Goal: Task Accomplishment & Management: Use online tool/utility

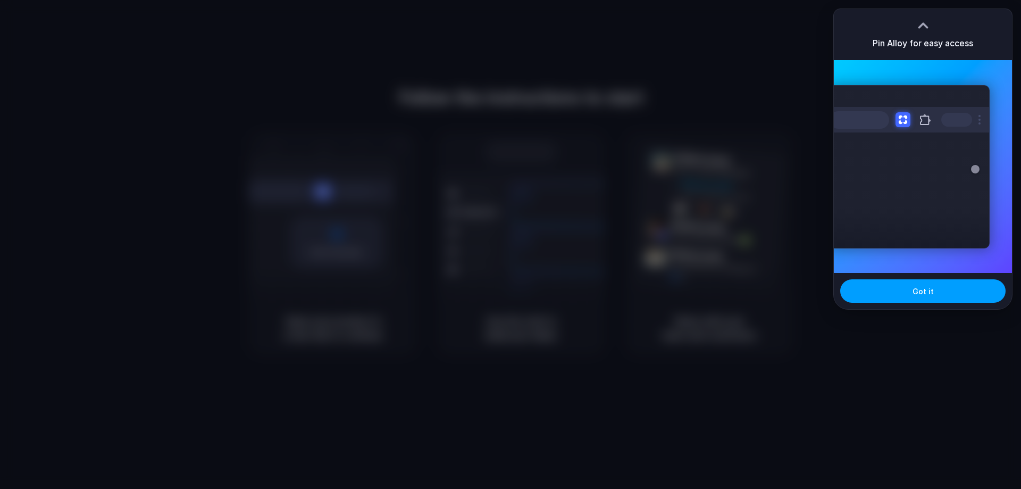
click at [943, 293] on button "Got it" at bounding box center [922, 290] width 165 height 23
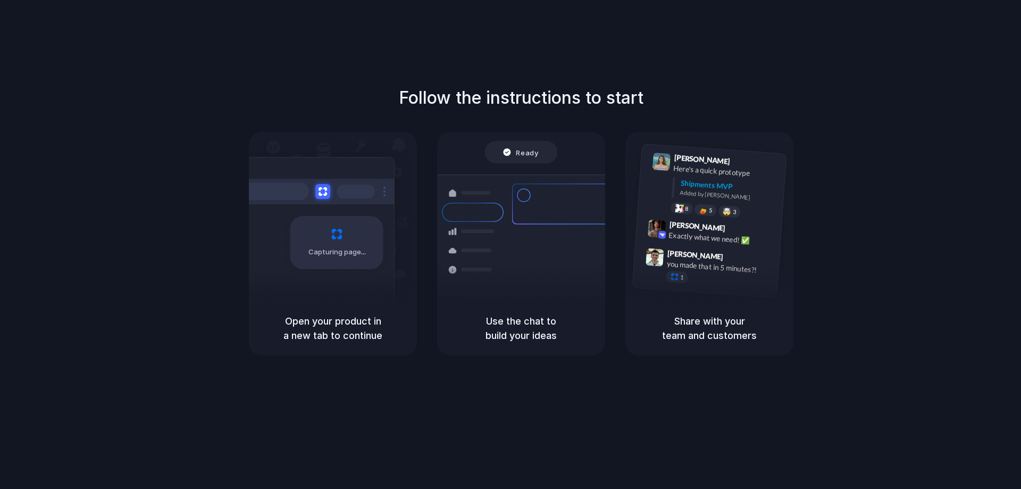
click at [361, 99] on div "Follow the instructions to start Capturing page Open your product in a new tab …" at bounding box center [521, 220] width 1021 height 270
click at [340, 229] on div "Capturing page" at bounding box center [336, 242] width 93 height 53
drag, startPoint x: 341, startPoint y: 274, endPoint x: 395, endPoint y: 294, distance: 56.7
click at [343, 275] on div "Capturing page" at bounding box center [314, 238] width 161 height 163
click at [568, 335] on h5 "Use the chat to build your ideas" at bounding box center [521, 328] width 143 height 29
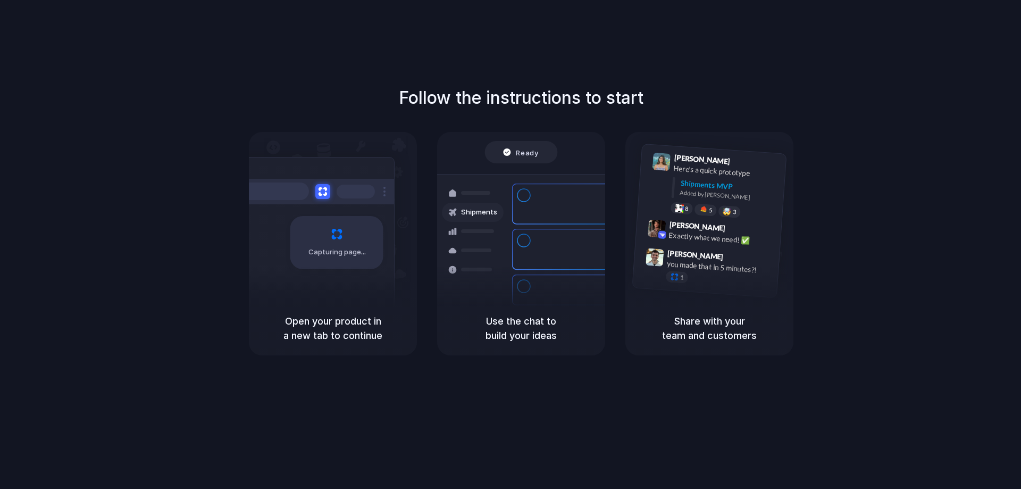
drag, startPoint x: 677, startPoint y: 301, endPoint x: 723, endPoint y: 271, distance: 54.6
click at [692, 290] on div "Lily Parker 9:41 AM Here's a quick prototype Shipments MVP Added by Alloy 8 5 🤯…" at bounding box center [709, 243] width 168 height 223
click at [196, 157] on div "Follow the instructions to start Capturing page Open your product in a new tab …" at bounding box center [521, 220] width 1021 height 270
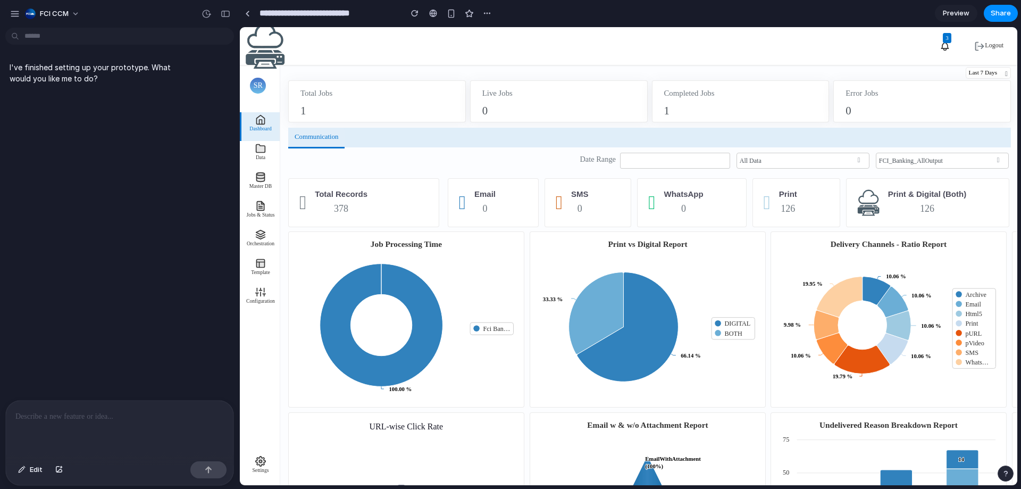
click at [392, 238] on rect at bounding box center [406, 319] width 224 height 167
click at [399, 241] on text "Job Processing Time" at bounding box center [406, 243] width 71 height 9
click at [399, 242] on text "Job Processing Time" at bounding box center [406, 243] width 71 height 9
drag, startPoint x: 398, startPoint y: 243, endPoint x: 432, endPoint y: 280, distance: 49.7
click at [432, 280] on icon "Created with Highcharts 11.4.6 Job Processing Time 100.00 % ​ 100.00 % Fci Bank…" at bounding box center [406, 319] width 235 height 174
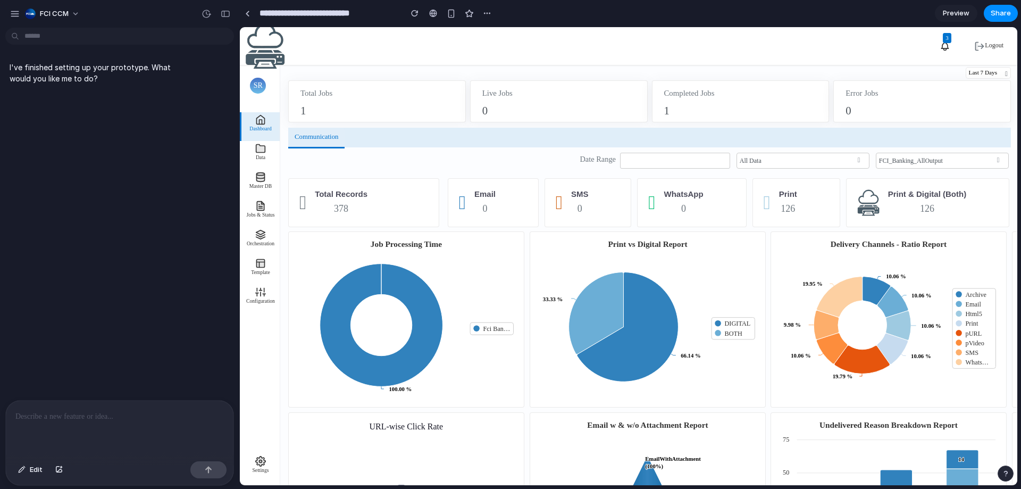
click at [419, 256] on rect at bounding box center [406, 319] width 224 height 167
drag, startPoint x: 419, startPoint y: 256, endPoint x: 387, endPoint y: 257, distance: 31.4
click at [405, 281] on icon at bounding box center [381, 325] width 123 height 123
click at [325, 131] on link "Communication" at bounding box center [316, 138] width 56 height 20
click at [305, 86] on div "Total Jobs 1" at bounding box center [377, 101] width 178 height 42
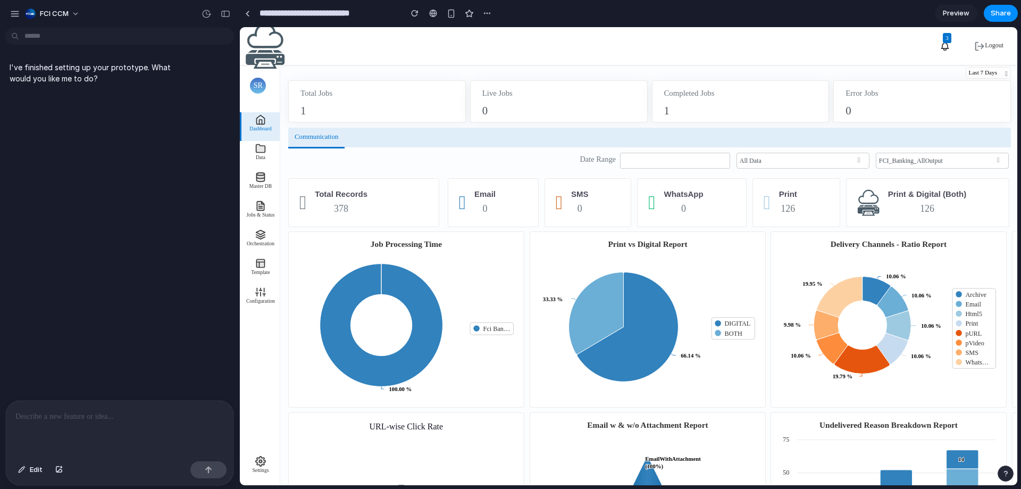
drag, startPoint x: 652, startPoint y: 127, endPoint x: 746, endPoint y: 38, distance: 129.0
click at [661, 126] on div "Last 7 Days Today Yesterday This Week Last 7 Days This Month Last Month Last 3 …" at bounding box center [649, 97] width 723 height 62
click at [60, 10] on span "FCI CCM" at bounding box center [54, 14] width 29 height 11
click at [9, 14] on div "Settings Invite members Change theme Sign out" at bounding box center [510, 244] width 1021 height 489
click at [15, 12] on div "button" at bounding box center [15, 14] width 10 height 10
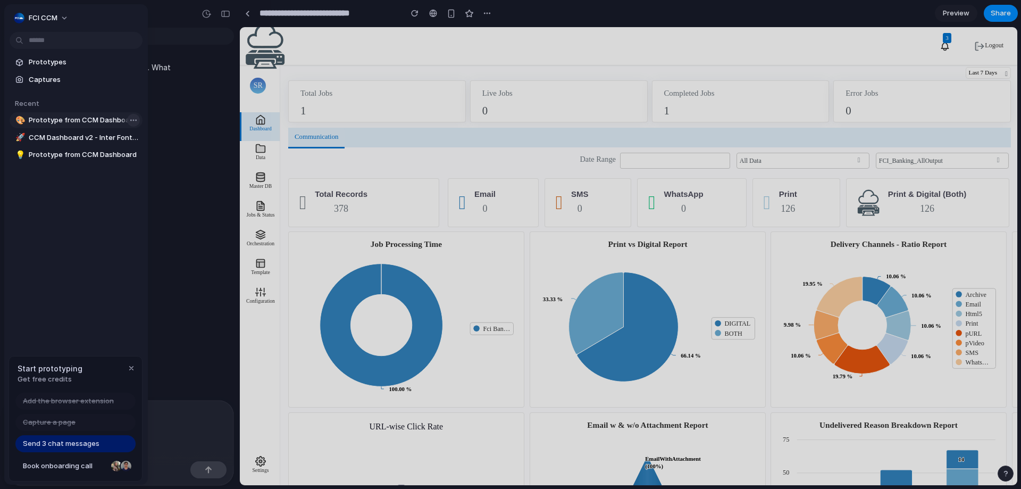
click at [126, 117] on body "**********" at bounding box center [510, 244] width 1021 height 489
click at [129, 119] on body "**********" at bounding box center [510, 244] width 1021 height 489
drag, startPoint x: 151, startPoint y: 173, endPoint x: 546, endPoint y: 42, distance: 416.4
click at [152, 174] on span "Delete" at bounding box center [146, 176] width 22 height 11
click at [132, 138] on body "**********" at bounding box center [510, 244] width 1021 height 489
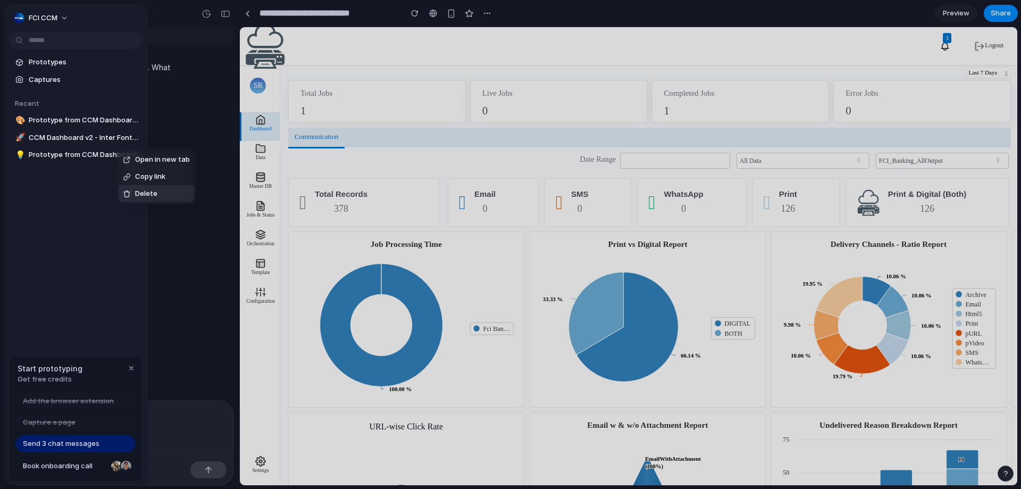
click at [143, 195] on span "Delete" at bounding box center [146, 193] width 22 height 11
drag, startPoint x: 557, startPoint y: 48, endPoint x: 550, endPoint y: 48, distance: 7.4
click at [557, 48] on div at bounding box center [510, 244] width 1021 height 489
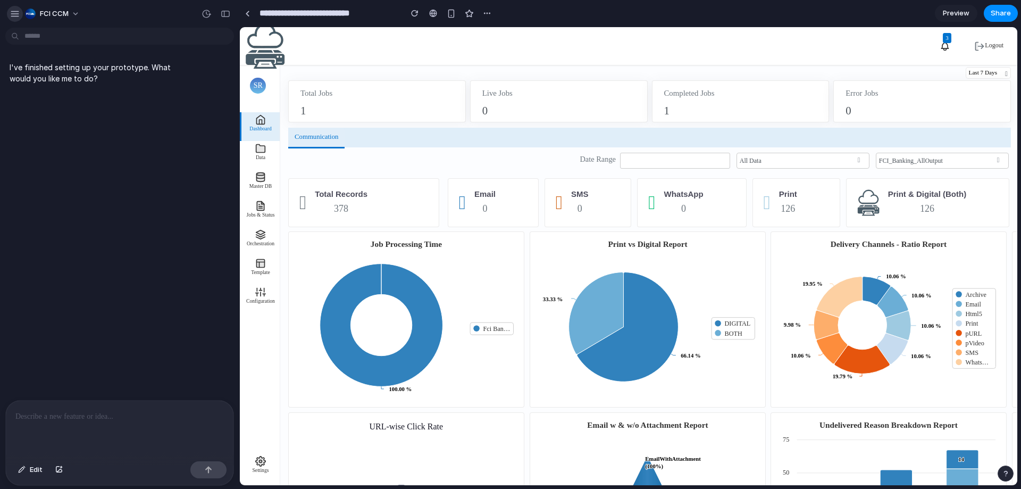
click at [16, 14] on div "button" at bounding box center [15, 14] width 10 height 10
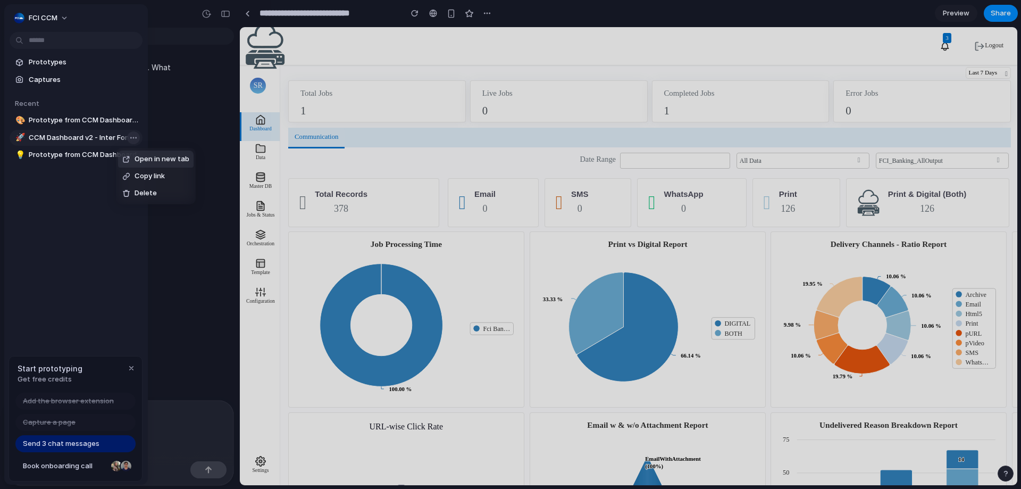
click at [129, 139] on body "**********" at bounding box center [510, 244] width 1021 height 489
click at [138, 189] on span "Delete" at bounding box center [146, 193] width 22 height 11
click at [132, 156] on div "Open in new tab Copy link Delete" at bounding box center [510, 244] width 1021 height 489
click at [132, 156] on body "**********" at bounding box center [510, 244] width 1021 height 489
click at [153, 210] on span "Delete" at bounding box center [146, 210] width 22 height 11
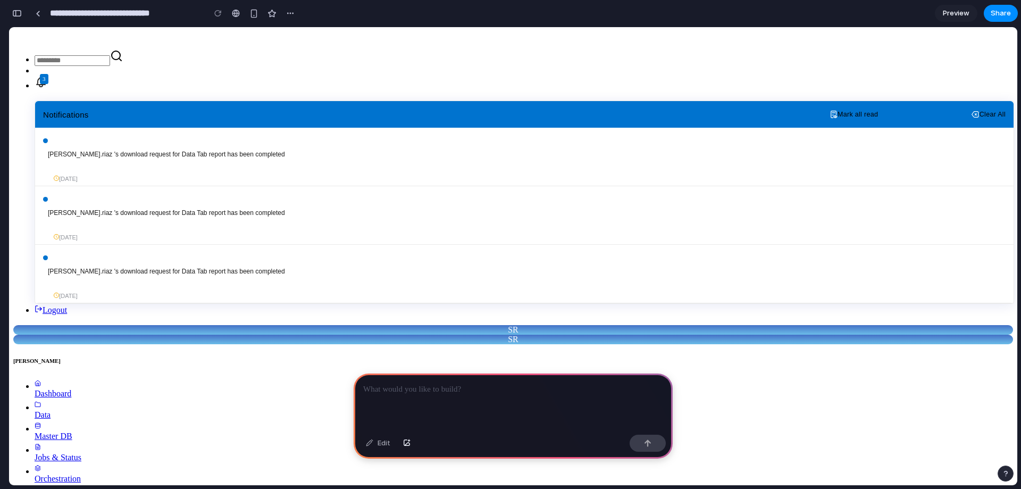
click at [455, 392] on div at bounding box center [513, 401] width 319 height 57
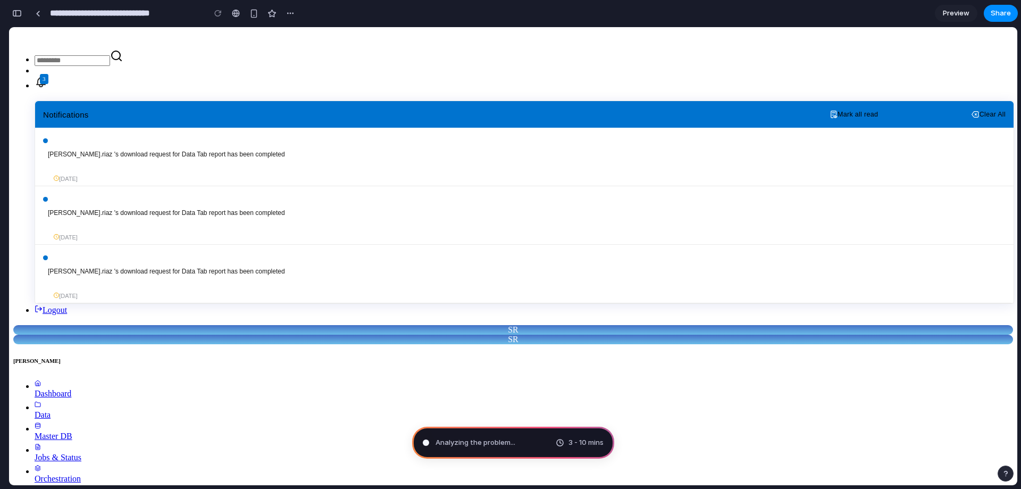
click at [532, 440] on div "Analyzing the problem ... 3 - 10 mins" at bounding box center [513, 442] width 202 height 32
click at [582, 445] on span "3 - 10 mins" at bounding box center [585, 442] width 35 height 11
click at [507, 439] on span "Analyzing the problem .." at bounding box center [475, 442] width 78 height 11
click at [454, 432] on div "Analyzing ... 3 - 10 mins" at bounding box center [513, 442] width 202 height 32
click at [430, 445] on div "Distill" at bounding box center [438, 442] width 31 height 11
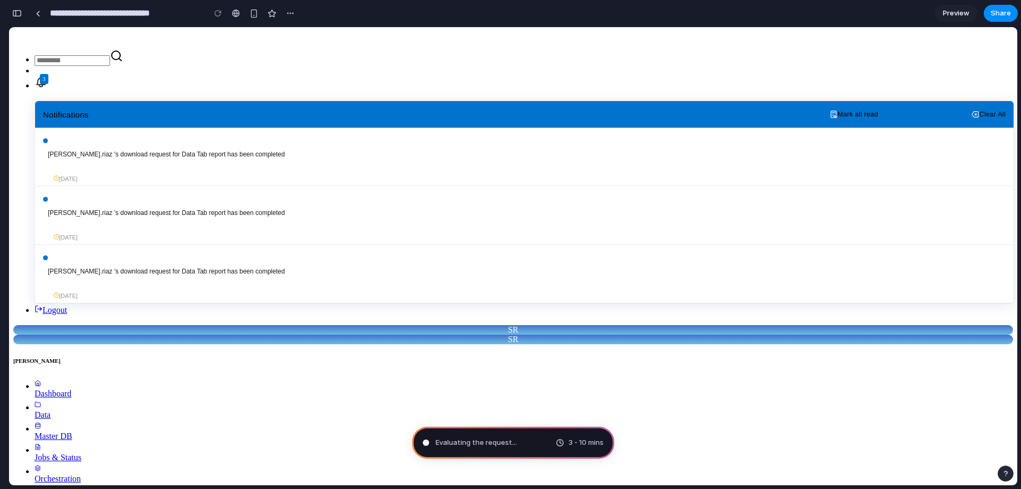
type input "**********"
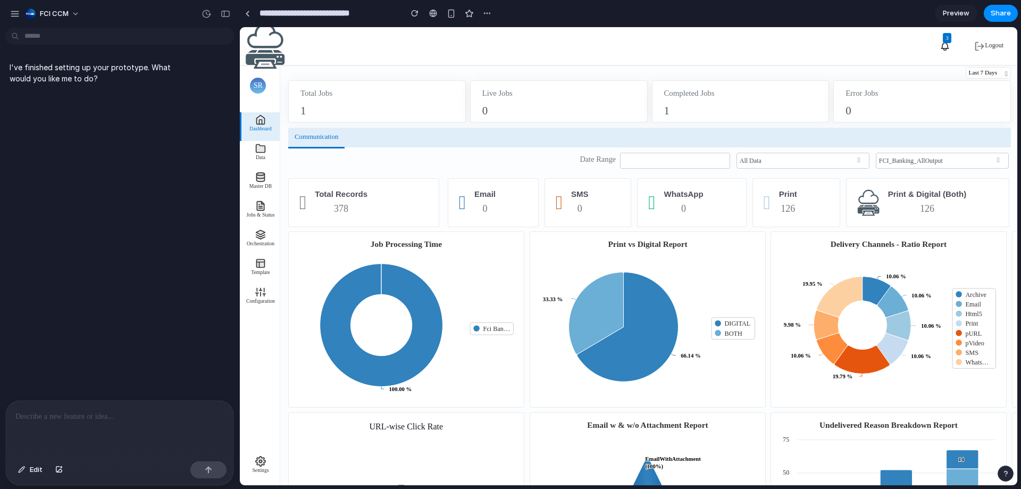
click at [119, 253] on div "I've finished setting up your prototype. What would you like me to do?" at bounding box center [116, 216] width 233 height 368
click at [9, 15] on button "button" at bounding box center [15, 14] width 16 height 16
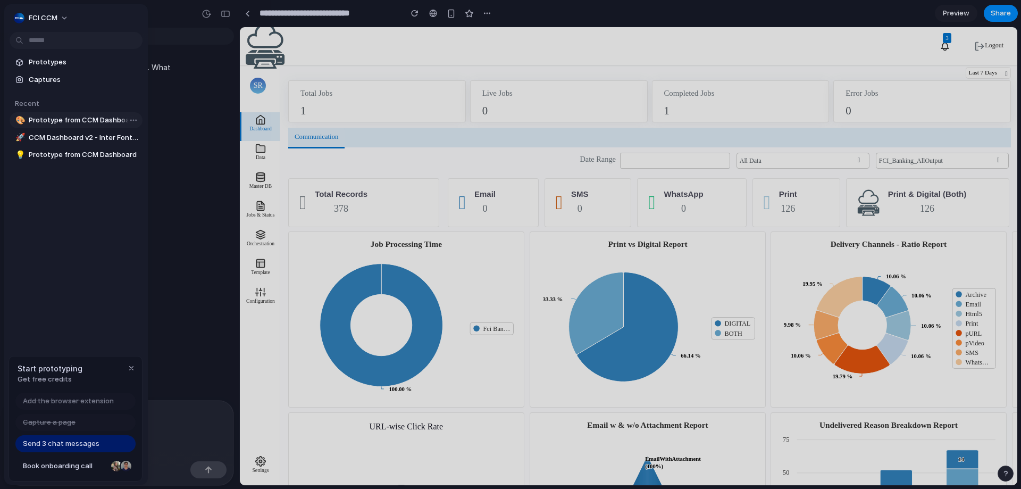
click at [73, 124] on span "Prototype from CCM Dashboard v3" at bounding box center [84, 120] width 110 height 11
type input "**********"
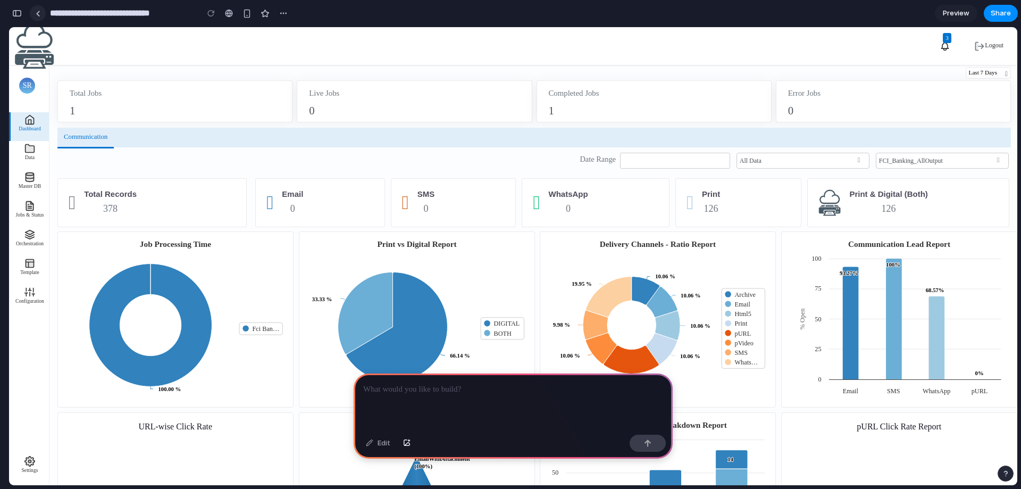
click at [41, 10] on link at bounding box center [38, 13] width 16 height 16
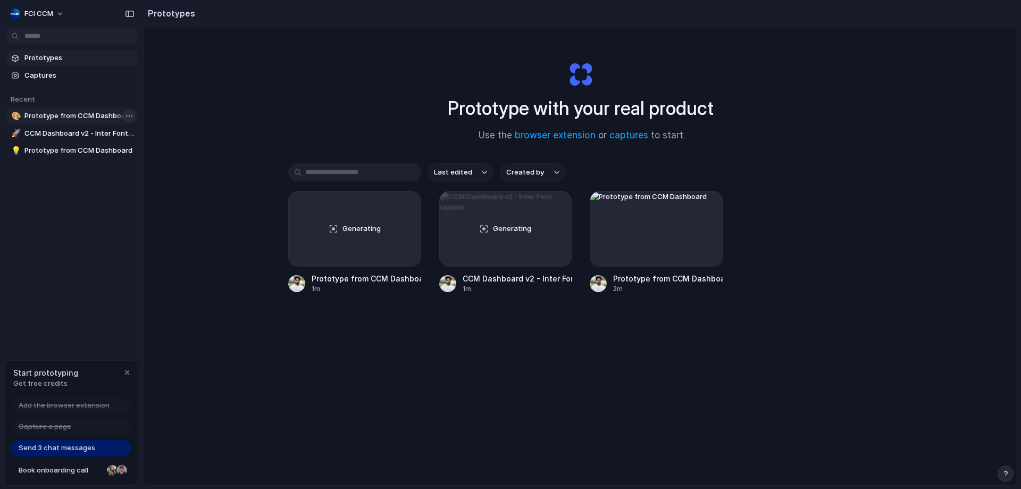
click at [128, 115] on body "FCI CCM Prototypes Captures Recent 🎨 Prototype from CCM Dashboard v3 🚀 CCM Dash…" at bounding box center [510, 244] width 1021 height 489
click at [147, 171] on span "Delete" at bounding box center [142, 171] width 22 height 11
click at [44, 14] on span "FCI CCM" at bounding box center [38, 14] width 29 height 11
click at [99, 211] on div "Settings Invite members Change theme Sign out" at bounding box center [510, 244] width 1021 height 489
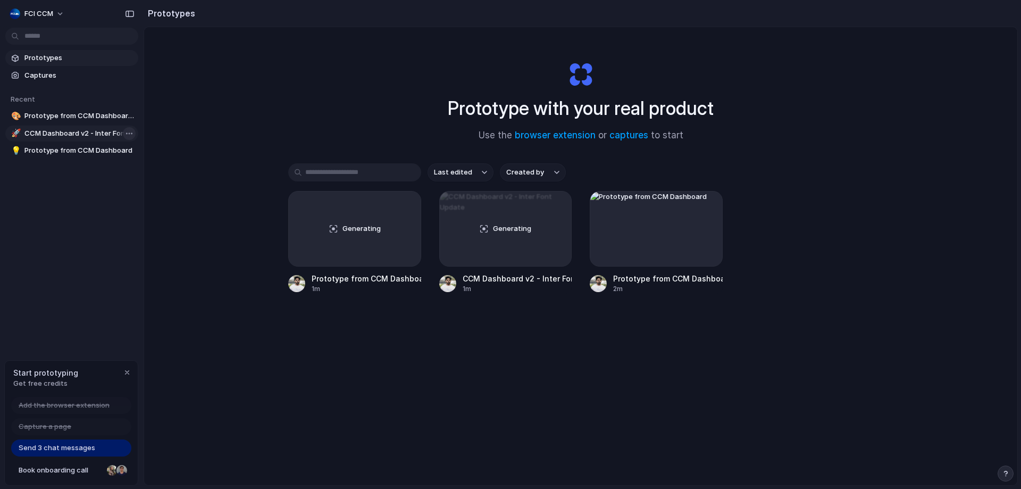
click at [126, 135] on body "FCI CCM Prototypes Captures Recent 🎨 Prototype from CCM Dashboard v3 🚀 CCM Dash…" at bounding box center [510, 244] width 1021 height 489
click at [126, 135] on div "Open in new tab Copy link Delete" at bounding box center [510, 244] width 1021 height 489
click at [107, 135] on span "CCM Dashboard v2 - Inter Font Update" at bounding box center [79, 133] width 110 height 11
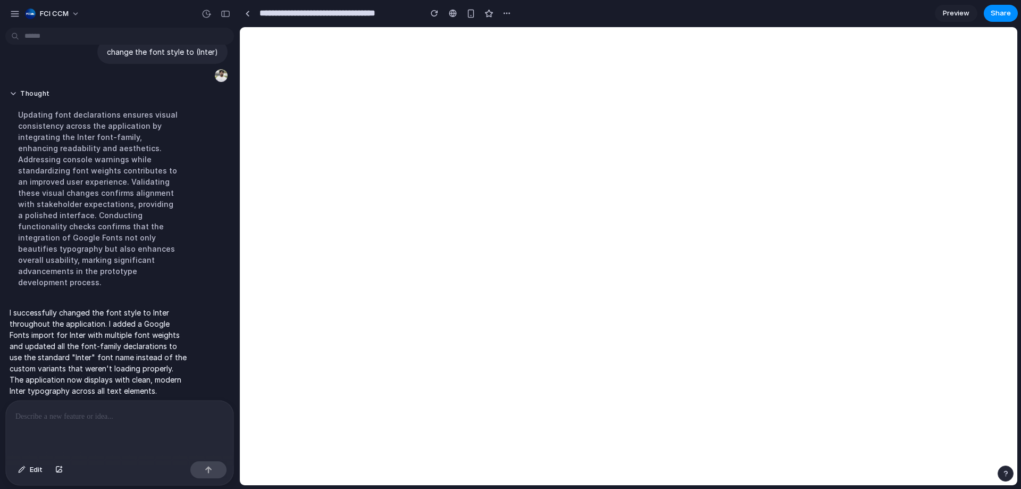
click at [101, 421] on div at bounding box center [120, 428] width 228 height 56
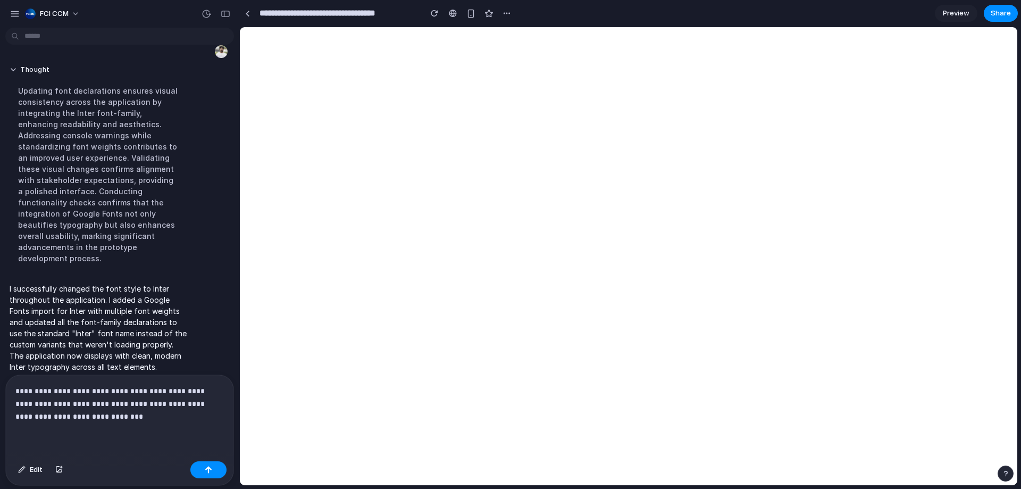
scroll to position [122, 0]
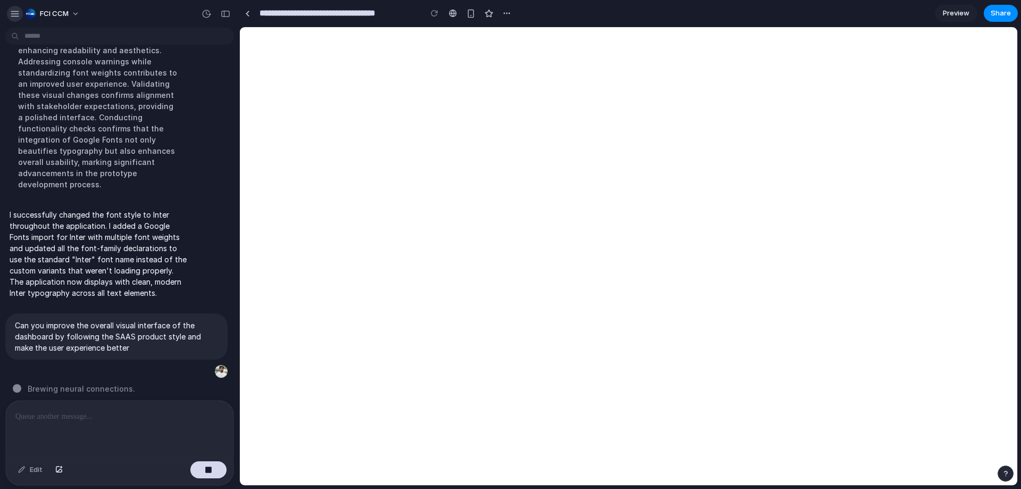
click at [18, 12] on div "button" at bounding box center [15, 14] width 10 height 10
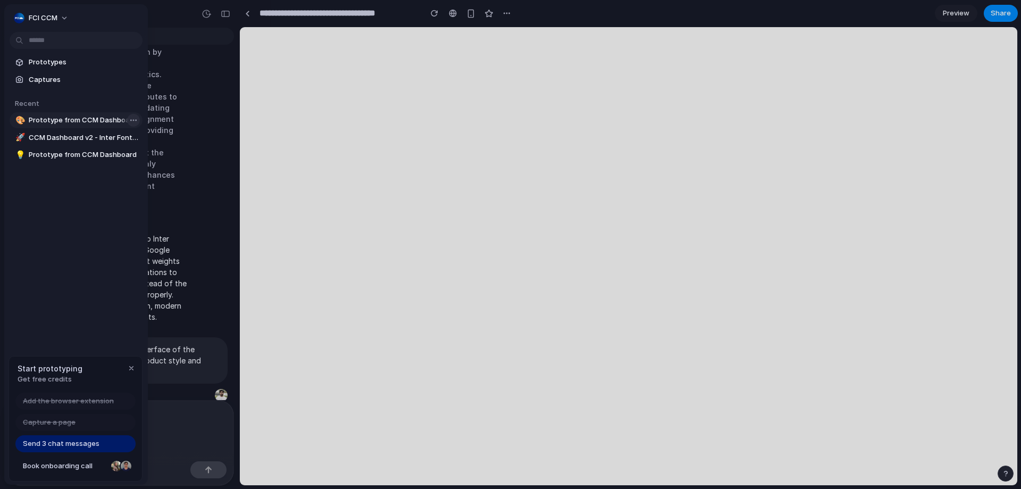
scroll to position [0, 0]
click at [131, 119] on body "FCI CCM change the font style to (Inter) Thought Updating font declarations ens…" at bounding box center [510, 244] width 1021 height 489
click at [147, 175] on span "Delete" at bounding box center [146, 176] width 22 height 11
click at [566, 42] on div at bounding box center [510, 244] width 1021 height 489
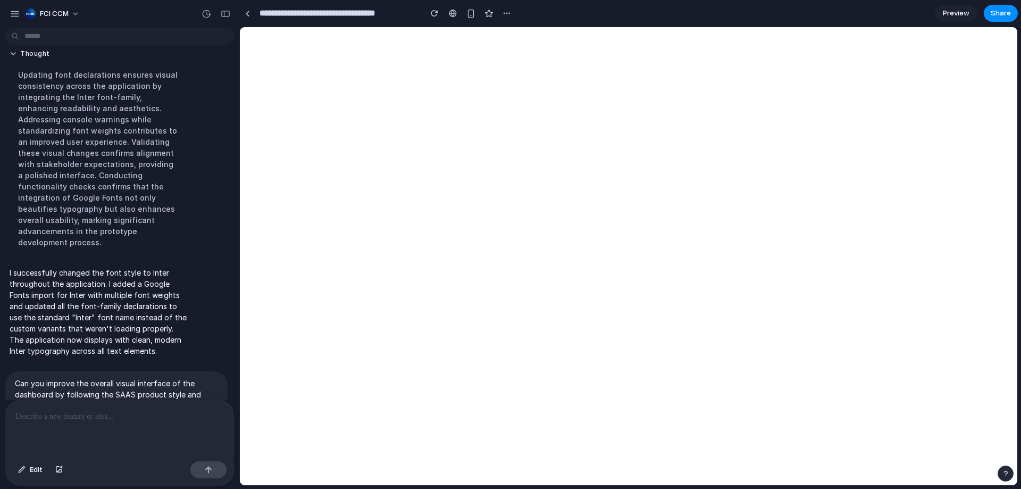
scroll to position [98, 0]
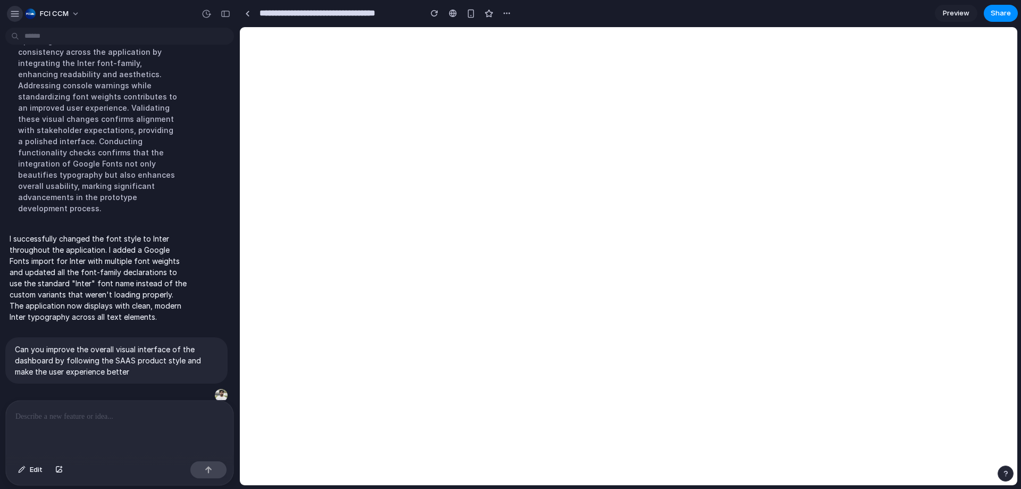
click at [16, 14] on div "button" at bounding box center [15, 14] width 10 height 10
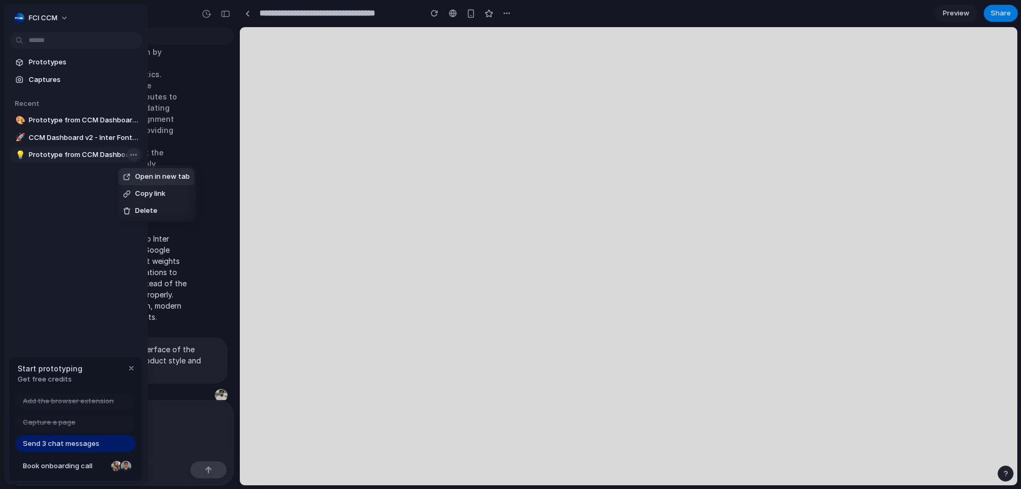
click at [129, 157] on body "FCI CCM change the font style to (Inter) Thought Updating font declarations ens…" at bounding box center [510, 244] width 1021 height 489
click at [129, 157] on div "Open in new tab Copy link Delete" at bounding box center [510, 244] width 1021 height 489
click at [132, 153] on body "FCI CCM change the font style to (Inter) Thought Updating font declarations ens…" at bounding box center [510, 244] width 1021 height 489
click at [156, 211] on li "Delete" at bounding box center [157, 210] width 76 height 17
click at [198, 212] on div at bounding box center [510, 244] width 1021 height 489
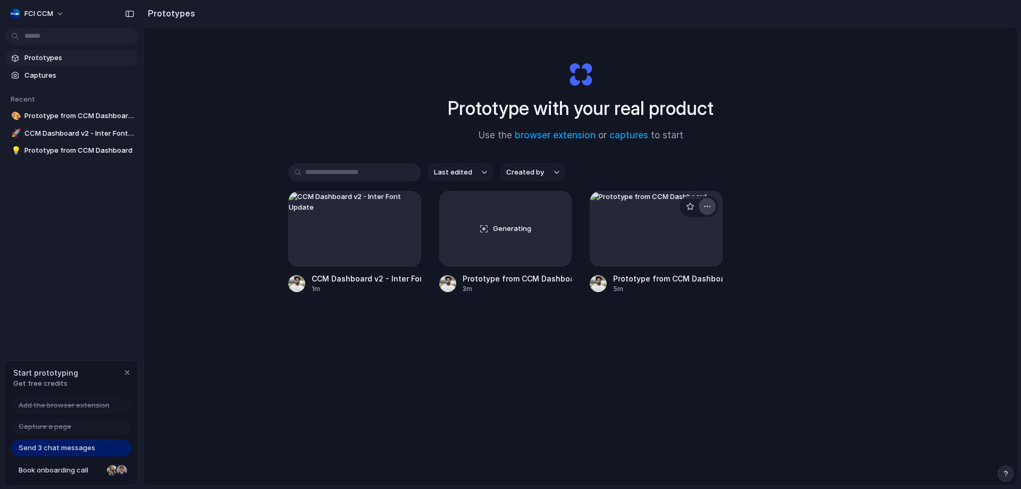
click at [709, 205] on button "button" at bounding box center [707, 206] width 17 height 17
click at [667, 279] on span "Delete" at bounding box center [665, 281] width 22 height 11
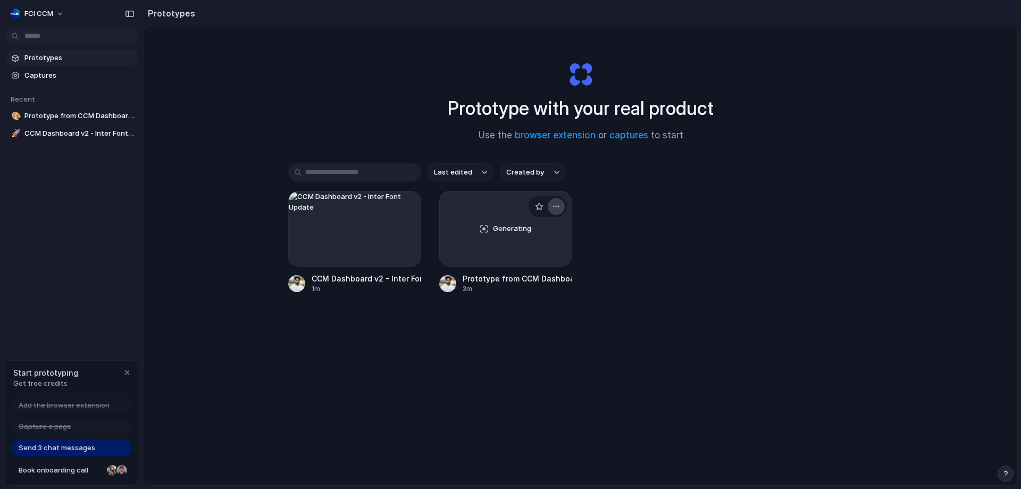
click at [553, 203] on div "button" at bounding box center [556, 206] width 9 height 9
click at [523, 282] on span "Delete" at bounding box center [514, 281] width 22 height 11
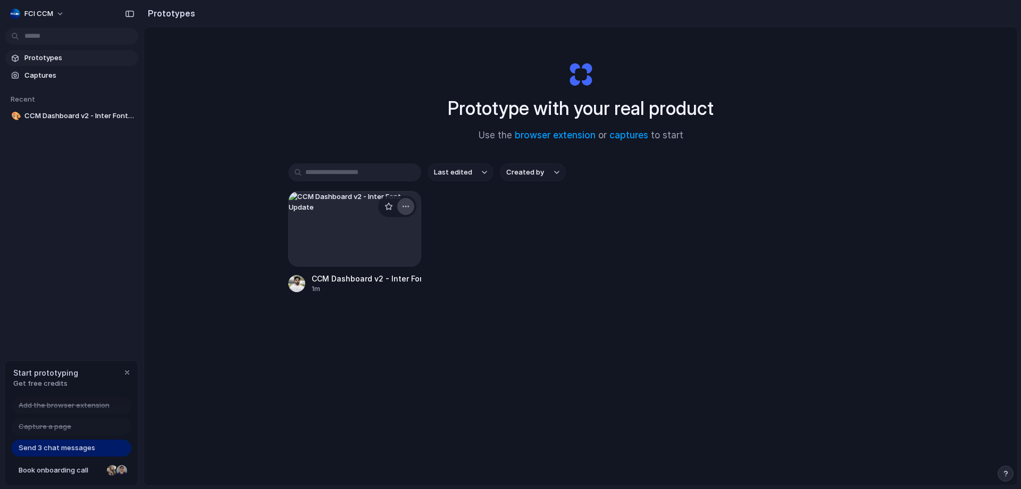
click at [405, 208] on div "button" at bounding box center [405, 206] width 9 height 9
click at [352, 285] on div "Delete" at bounding box center [357, 281] width 35 height 11
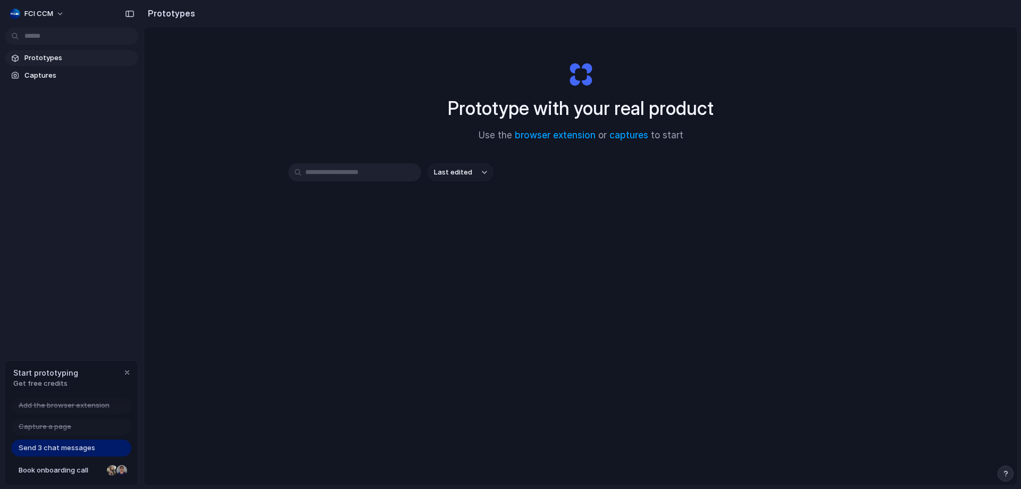
click at [73, 59] on span "Prototypes" at bounding box center [79, 58] width 110 height 11
click at [64, 80] on span "Captures" at bounding box center [79, 75] width 110 height 11
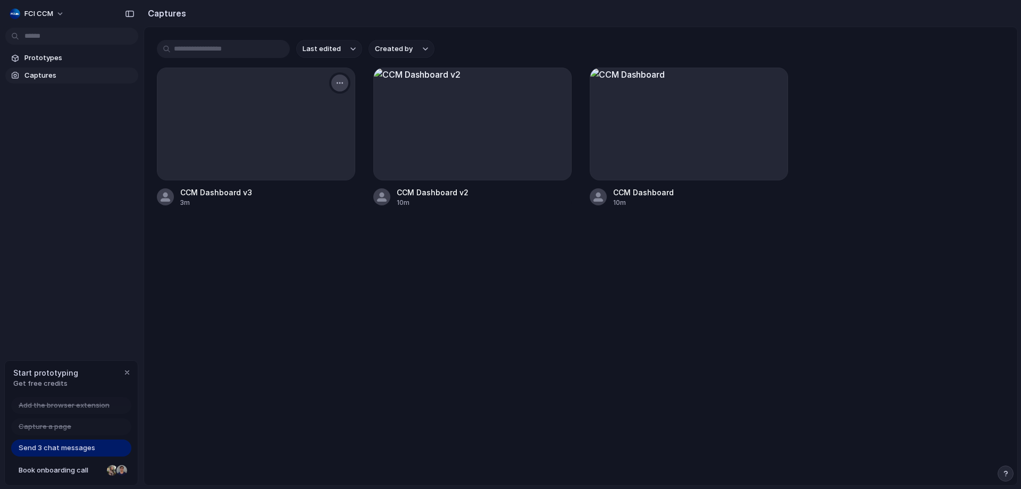
click at [344, 83] on div "button" at bounding box center [340, 83] width 9 height 9
click at [301, 174] on li "Delete" at bounding box center [304, 174] width 83 height 17
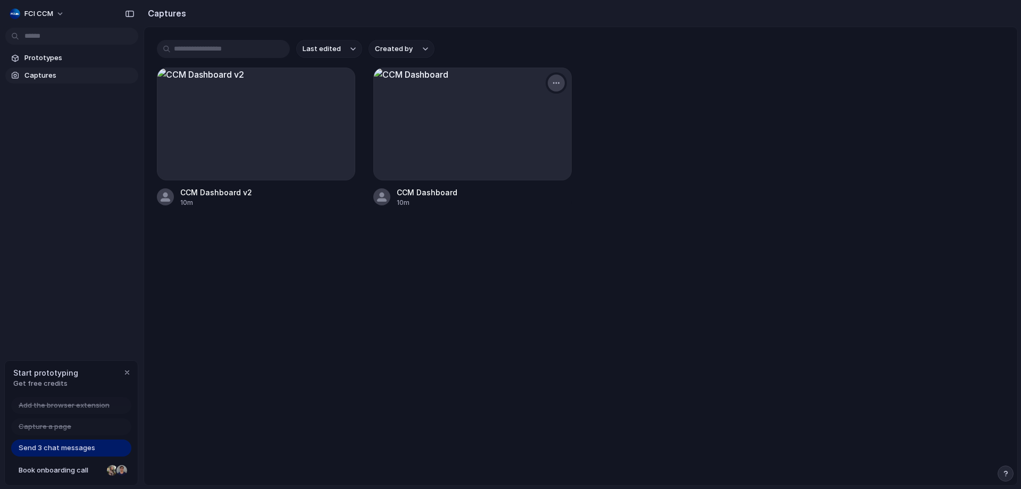
click at [555, 81] on div "button" at bounding box center [556, 83] width 9 height 9
click at [557, 83] on div "button" at bounding box center [556, 83] width 9 height 9
click at [530, 263] on span "Delete" at bounding box center [534, 260] width 22 height 11
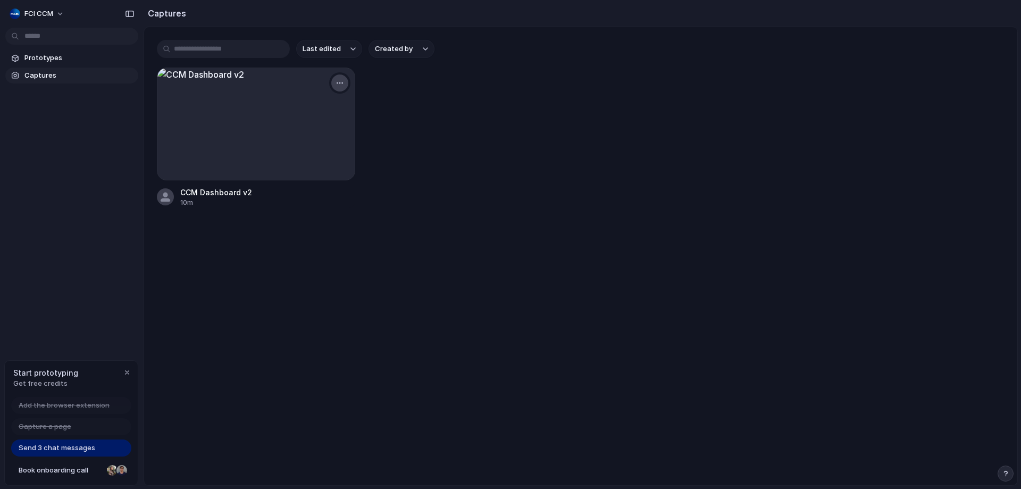
click at [344, 78] on button "button" at bounding box center [339, 82] width 17 height 17
click at [308, 176] on li "Delete" at bounding box center [304, 174] width 83 height 17
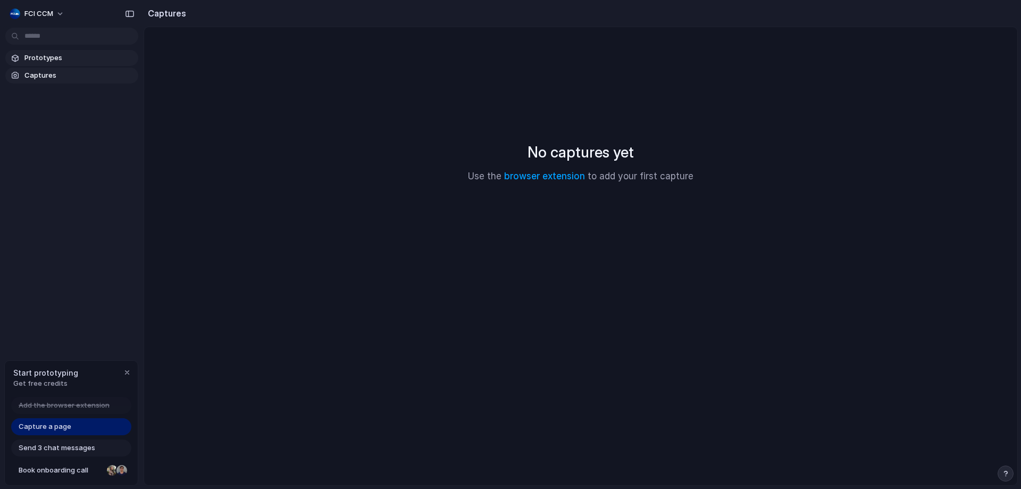
click at [69, 57] on span "Prototypes" at bounding box center [79, 58] width 110 height 11
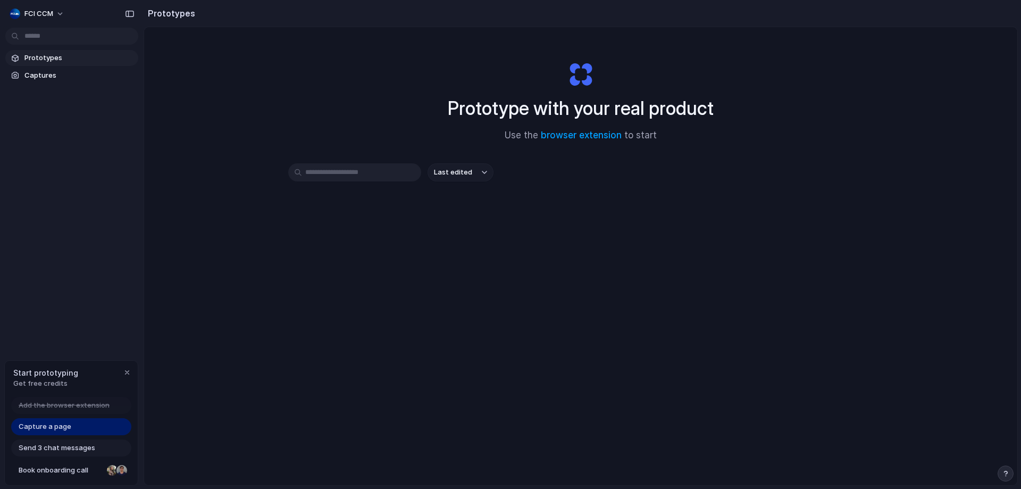
click at [47, 59] on span "Prototypes" at bounding box center [79, 58] width 110 height 11
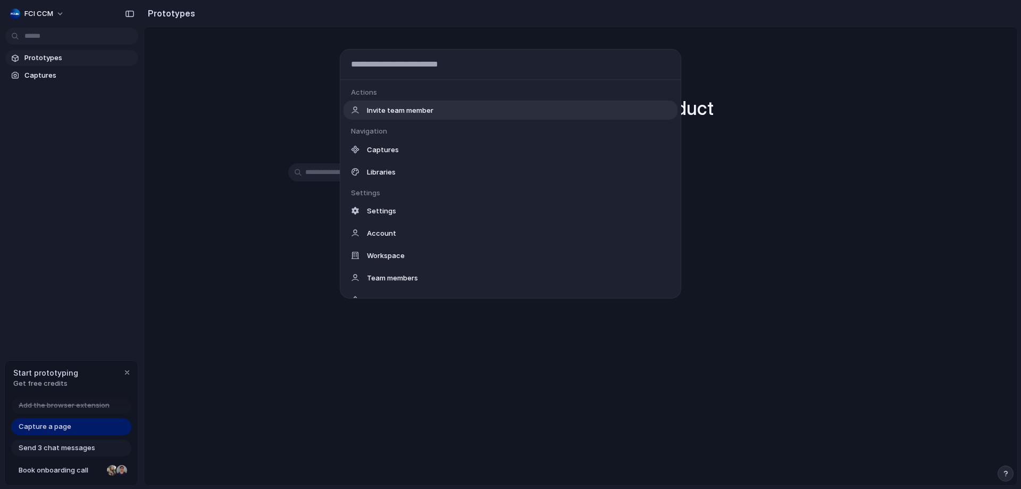
click at [56, 41] on body "FCI CCM Prototypes Captures Start prototyping Get free credits Add the browser …" at bounding box center [510, 244] width 1021 height 489
click at [56, 41] on div "Actions Invite team member Navigation Captures Libraries Settings Settings Acco…" at bounding box center [510, 244] width 1021 height 489
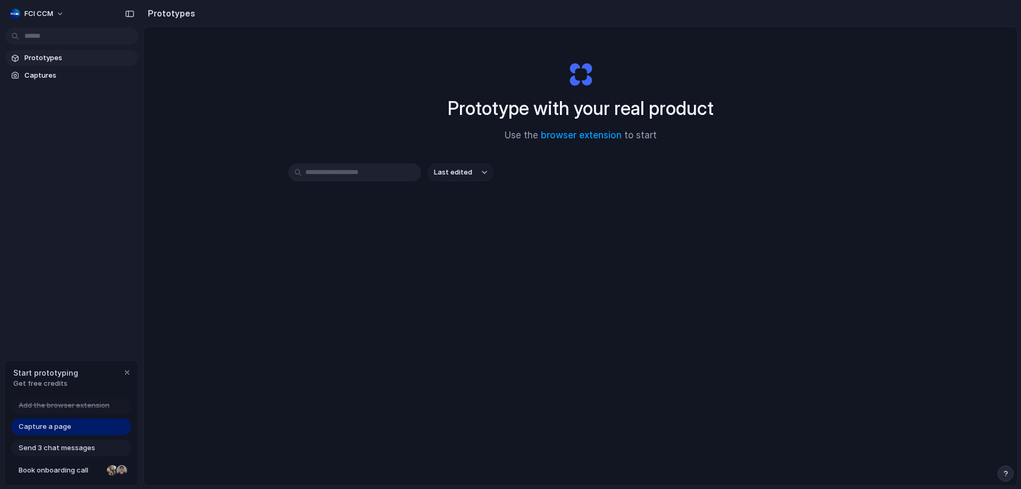
click at [56, 41] on body "FCI CCM Prototypes Captures Start prototyping Get free credits Add the browser …" at bounding box center [510, 244] width 1021 height 489
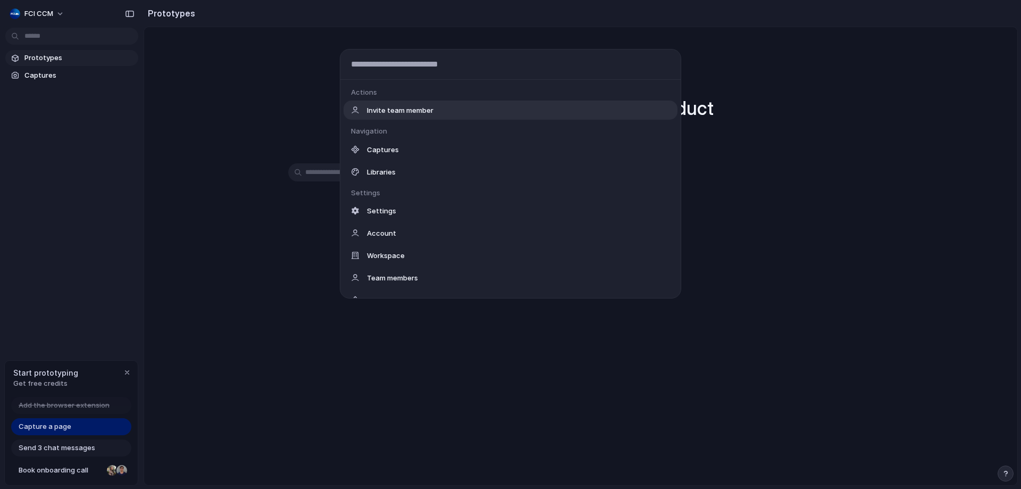
click at [161, 51] on div "Actions Invite team member Navigation Captures Libraries Settings Settings Acco…" at bounding box center [510, 244] width 1021 height 489
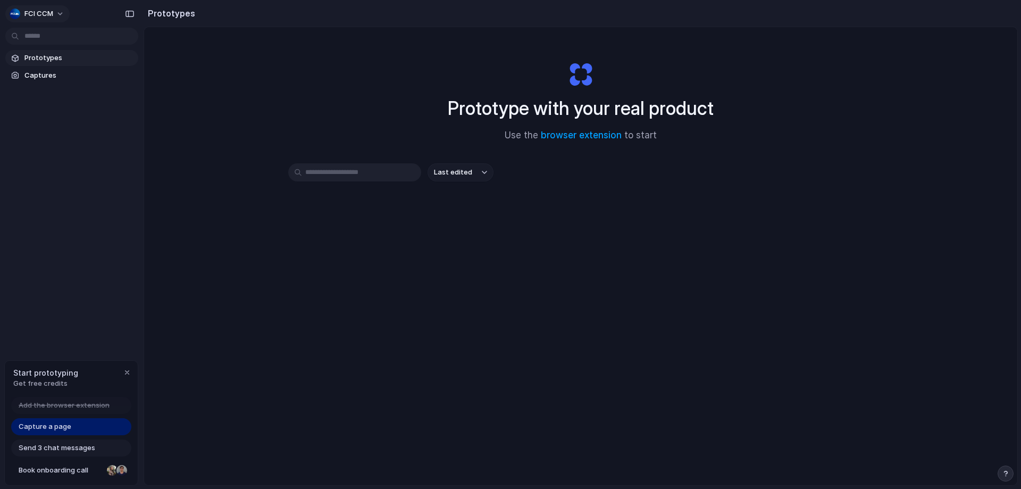
click at [62, 19] on button "FCI CCM" at bounding box center [37, 13] width 64 height 17
click at [189, 65] on div "Settings Invite members Change theme Sign out" at bounding box center [510, 244] width 1021 height 489
click at [181, 16] on h2 "Prototypes" at bounding box center [170, 13] width 52 height 13
click at [226, 76] on div "Prototype with your real product Use the browser extension to start Last edited" at bounding box center [580, 284] width 873 height 514
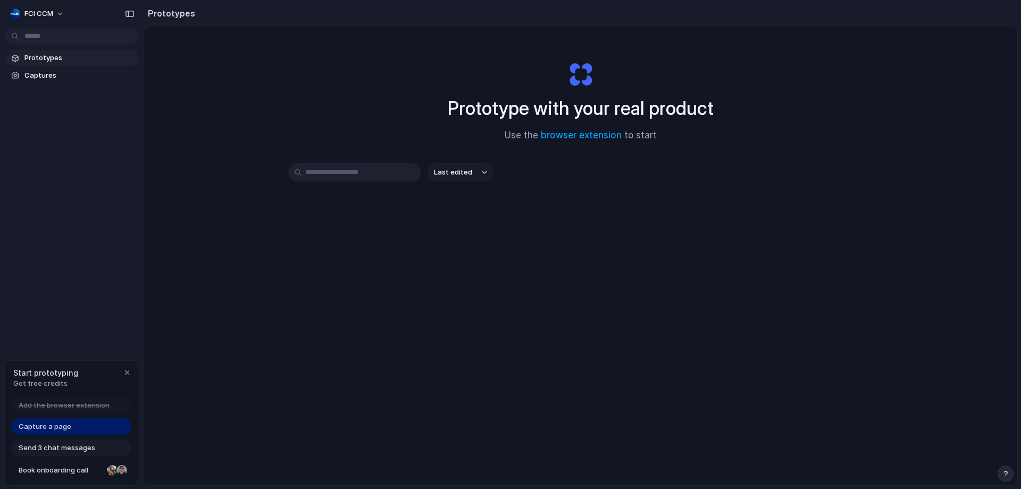
click at [352, 174] on input "text" at bounding box center [354, 172] width 133 height 18
click at [458, 227] on div "Last edited" at bounding box center [580, 210] width 585 height 94
click at [71, 447] on span "Send 3 chat messages" at bounding box center [57, 447] width 77 height 11
click at [69, 468] on span "Book onboarding call" at bounding box center [61, 470] width 84 height 11
click at [75, 78] on span "Captures" at bounding box center [79, 75] width 110 height 11
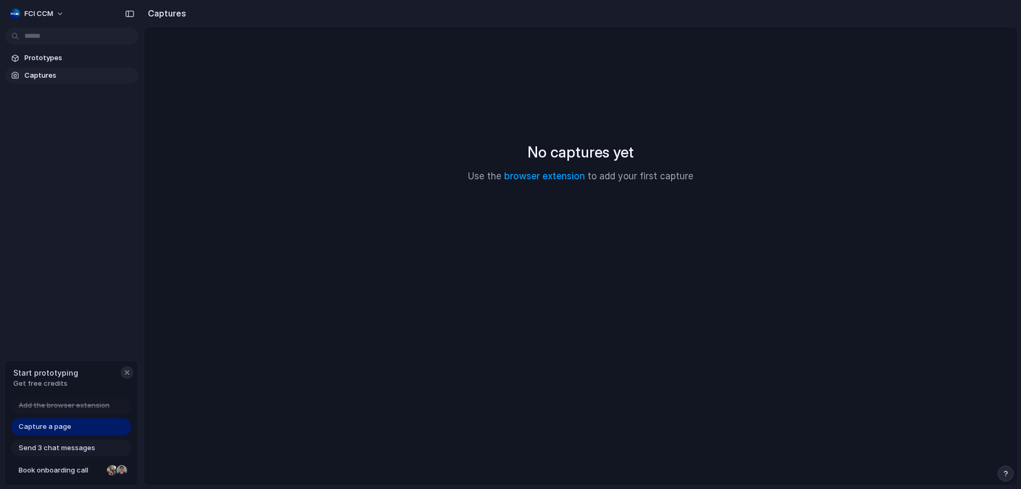
click at [128, 374] on div "button" at bounding box center [127, 372] width 9 height 9
click at [570, 176] on link "browser extension" at bounding box center [544, 176] width 81 height 11
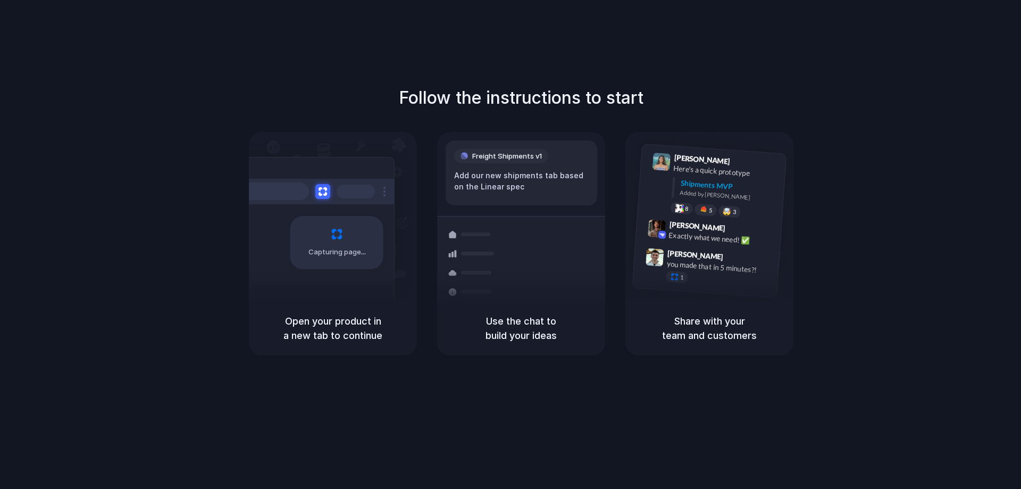
click at [338, 249] on span "Capturing page" at bounding box center [337, 252] width 59 height 11
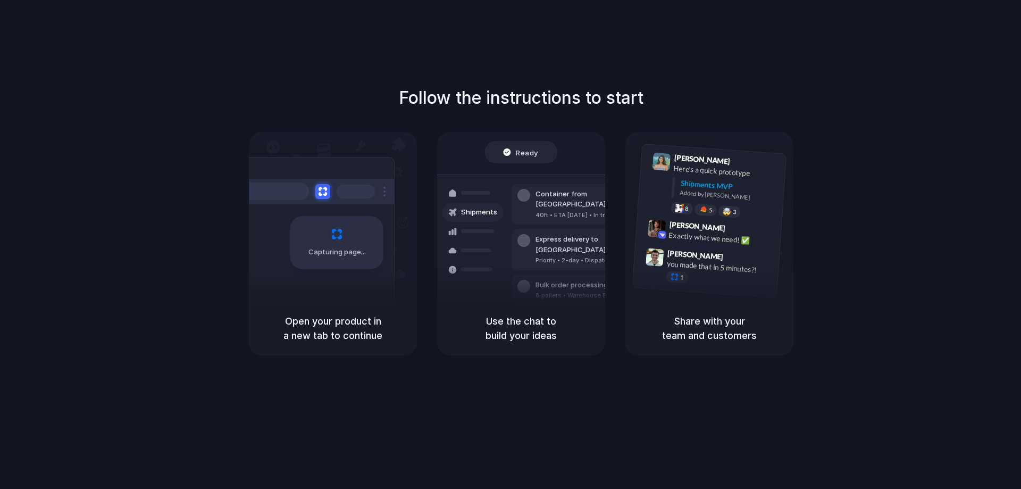
drag, startPoint x: 802, startPoint y: 112, endPoint x: 796, endPoint y: 121, distance: 11.4
click at [802, 113] on div "Follow the instructions to start Capturing page Open your product in a new tab …" at bounding box center [521, 220] width 1021 height 270
click at [699, 216] on div "Lily Parker 9:41 AM Here's a quick prototype Shipments MVP Added by Alloy 8 5 🤯…" at bounding box center [712, 186] width 148 height 77
click at [624, 256] on div "Capturing page Open your product in a new tab to continue Ready Shipments Conta…" at bounding box center [521, 243] width 545 height 223
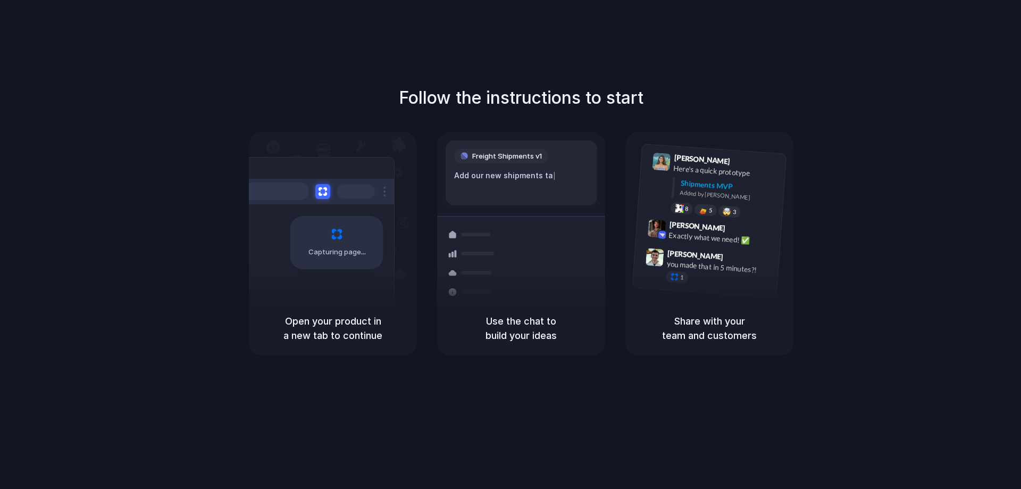
click at [478, 159] on span "Freight Shipments v1" at bounding box center [507, 156] width 70 height 11
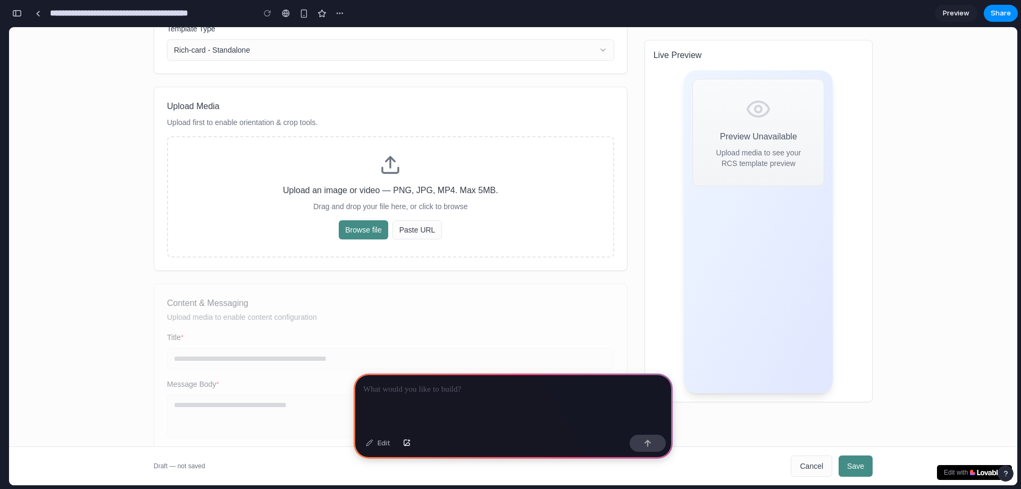
scroll to position [53, 0]
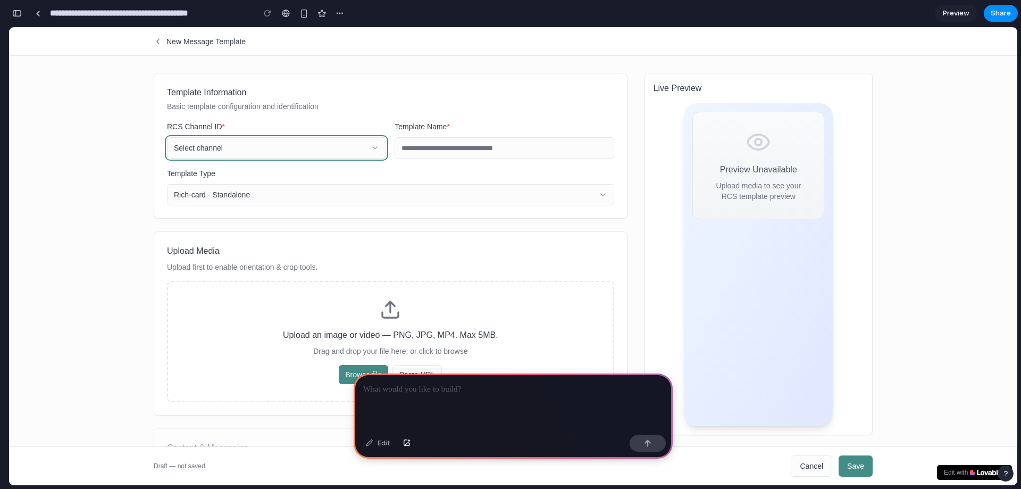
click at [376, 149] on button "Select channel" at bounding box center [276, 147] width 219 height 21
click at [371, 149] on icon "button" at bounding box center [375, 148] width 9 height 9
click at [291, 148] on button "Select channel" at bounding box center [276, 147] width 219 height 21
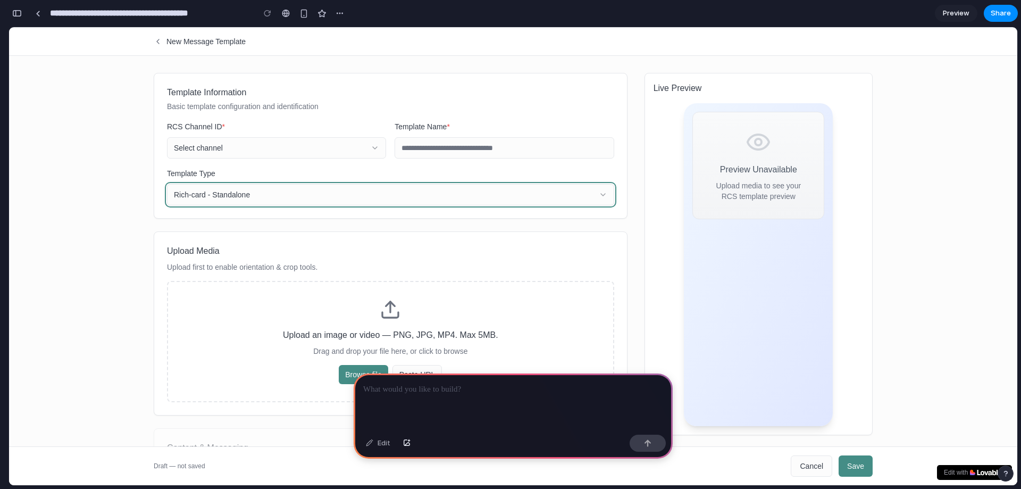
click at [277, 186] on button "Rich-card - Standalone" at bounding box center [390, 194] width 447 height 21
click at [276, 194] on button "Rich-card - Standalone" at bounding box center [390, 194] width 447 height 21
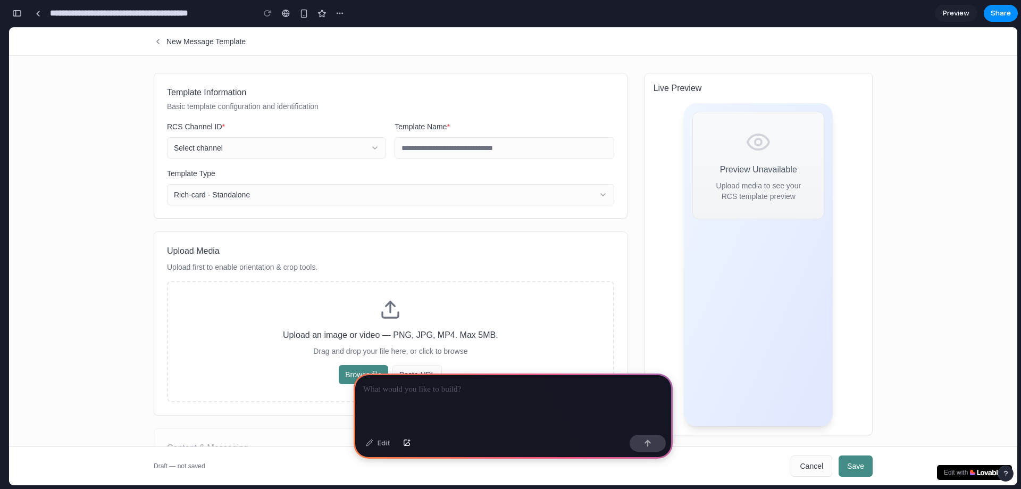
click at [295, 169] on div "Template Type Rich-card - Standalone" at bounding box center [390, 186] width 447 height 38
drag, startPoint x: 257, startPoint y: 96, endPoint x: 307, endPoint y: 97, distance: 50.0
click at [307, 97] on div "Template Information Basic template configuration and identification" at bounding box center [390, 99] width 447 height 26
drag, startPoint x: 256, startPoint y: 108, endPoint x: 308, endPoint y: 107, distance: 52.1
click at [308, 107] on p "Basic template configuration and identification" at bounding box center [390, 106] width 447 height 11
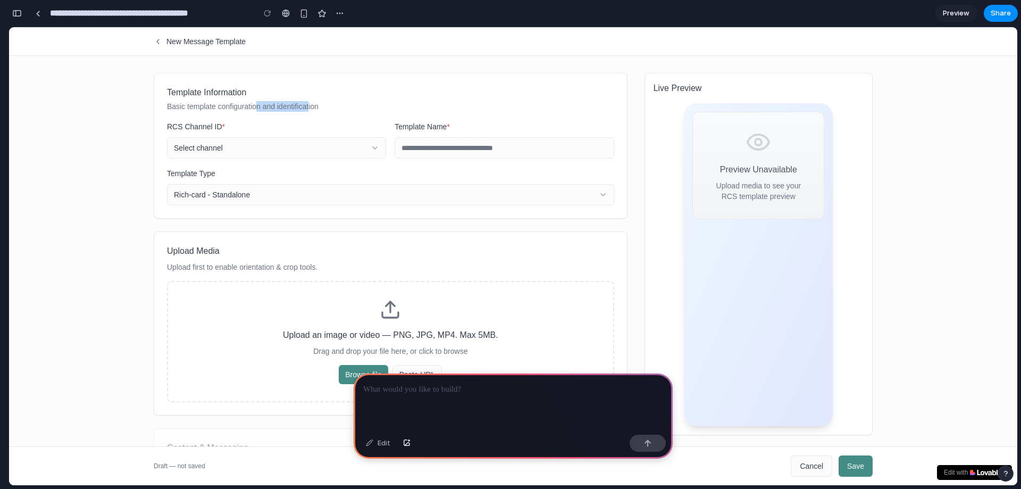
click at [308, 107] on p "Basic template configuration and identification" at bounding box center [390, 106] width 447 height 11
click at [195, 90] on label "Template Information" at bounding box center [206, 92] width 79 height 9
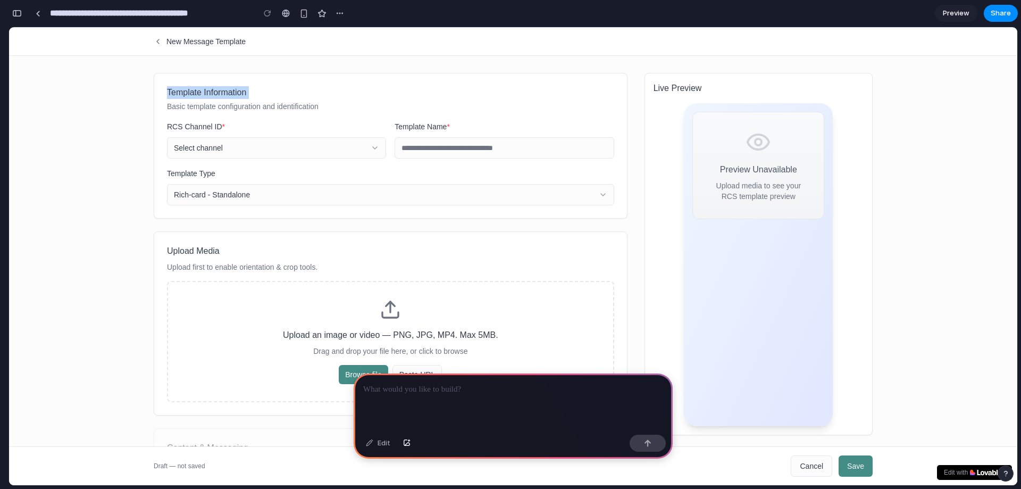
click at [195, 90] on label "Template Information" at bounding box center [206, 92] width 79 height 9
click at [222, 119] on div "Template Information Basic template configuration and identification RCS Channe…" at bounding box center [390, 145] width 447 height 119
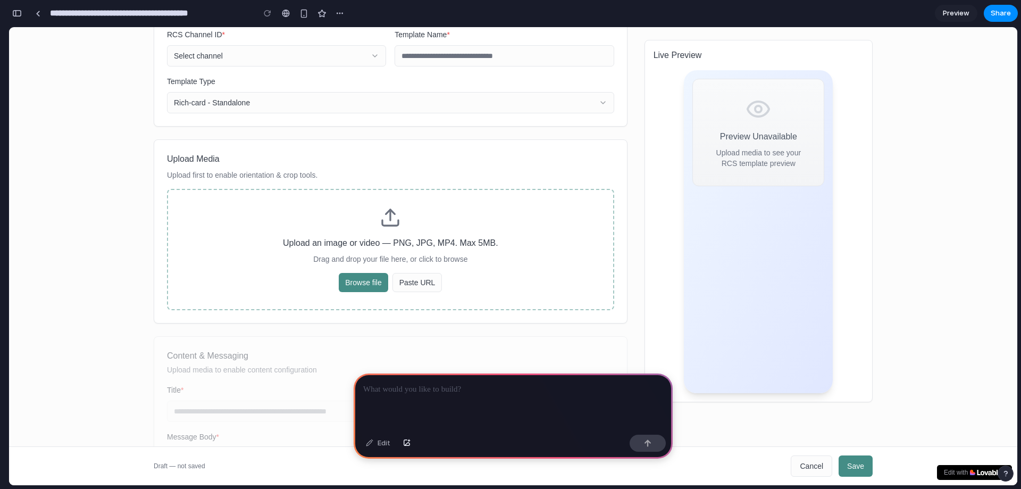
scroll to position [143, 0]
click at [352, 286] on button "Browse file" at bounding box center [363, 284] width 49 height 19
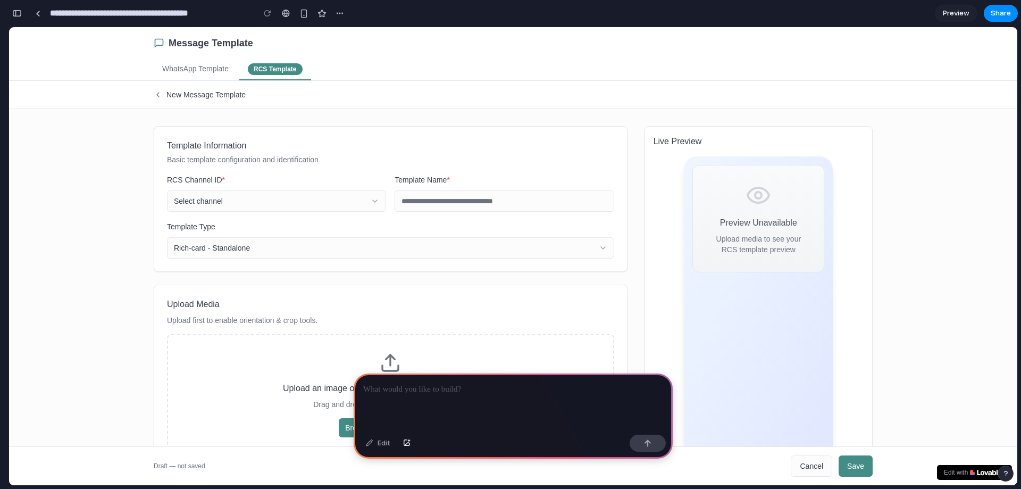
scroll to position [53, 0]
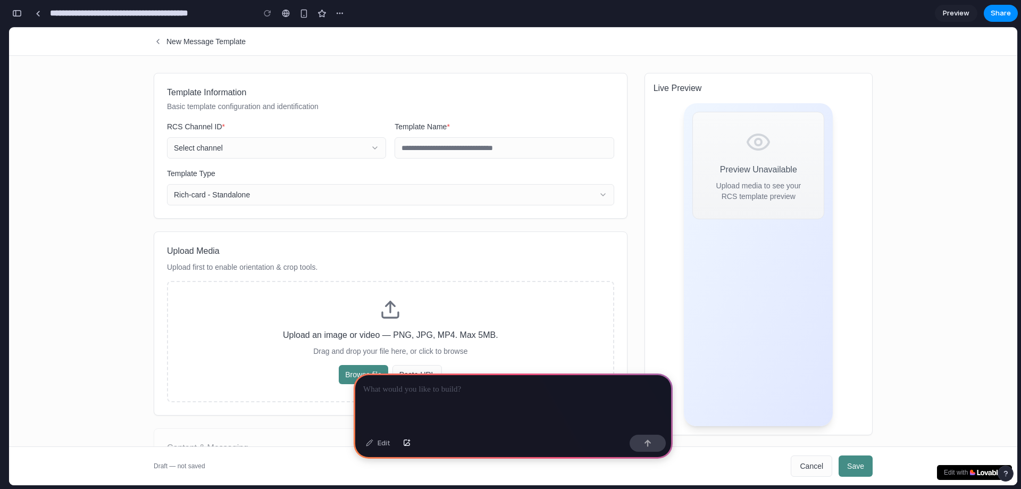
click at [450, 225] on div "Template Information Basic template configuration and identification RCS Channe…" at bounding box center [391, 400] width 474 height 655
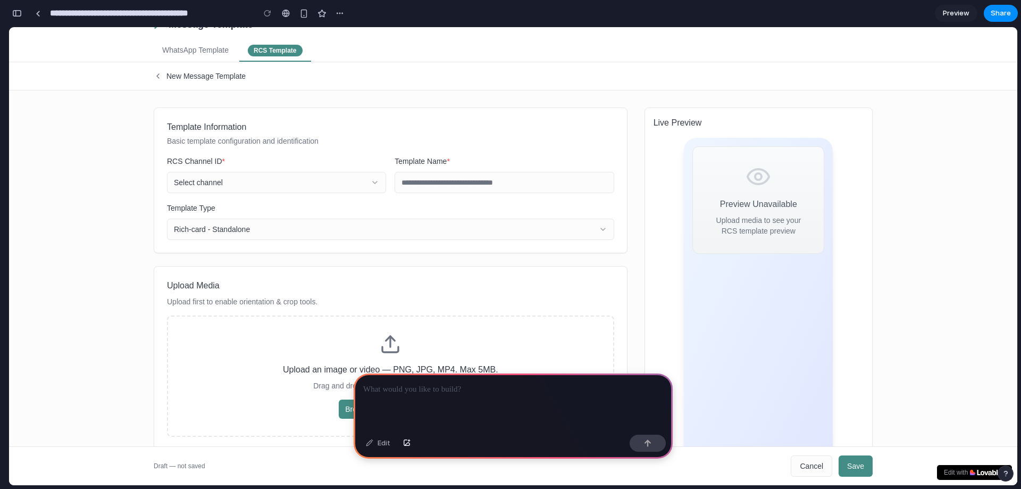
scroll to position [0, 0]
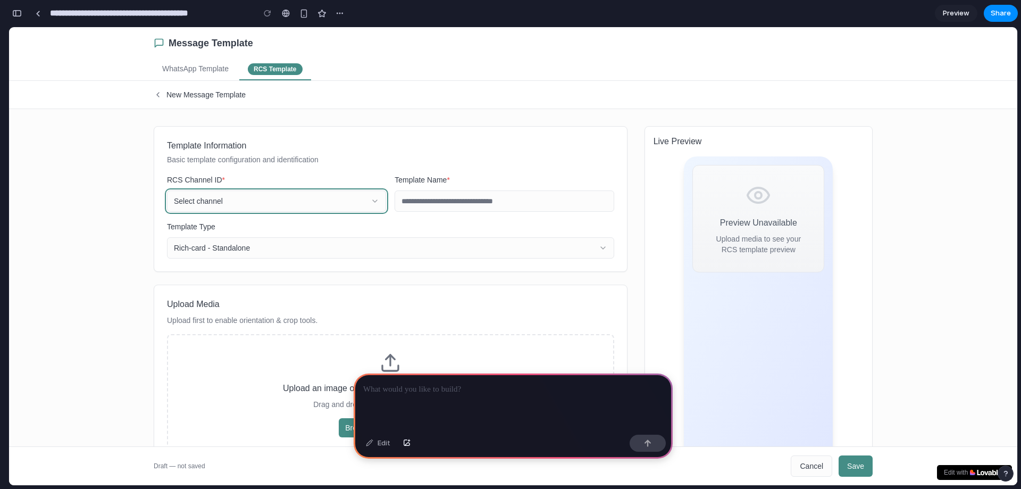
click at [327, 201] on button "Select channel" at bounding box center [276, 200] width 219 height 21
click at [328, 215] on div "Template Information Basic template configuration and identification RCS Channe…" at bounding box center [390, 198] width 447 height 119
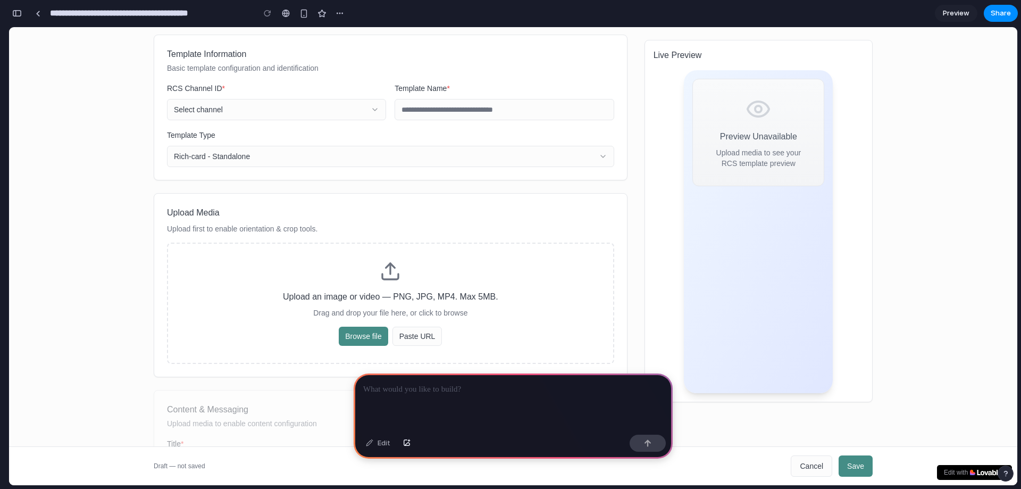
scroll to position [37, 0]
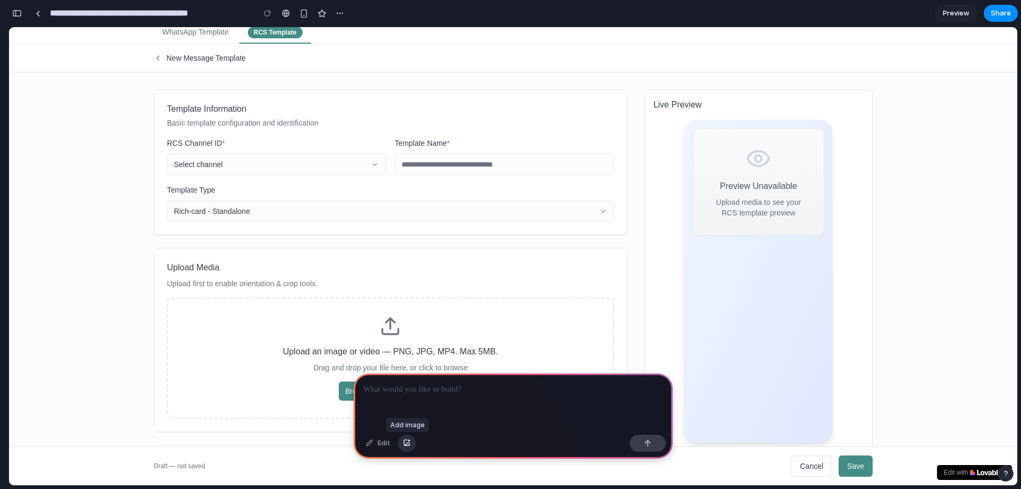
click at [406, 447] on button "button" at bounding box center [407, 442] width 18 height 17
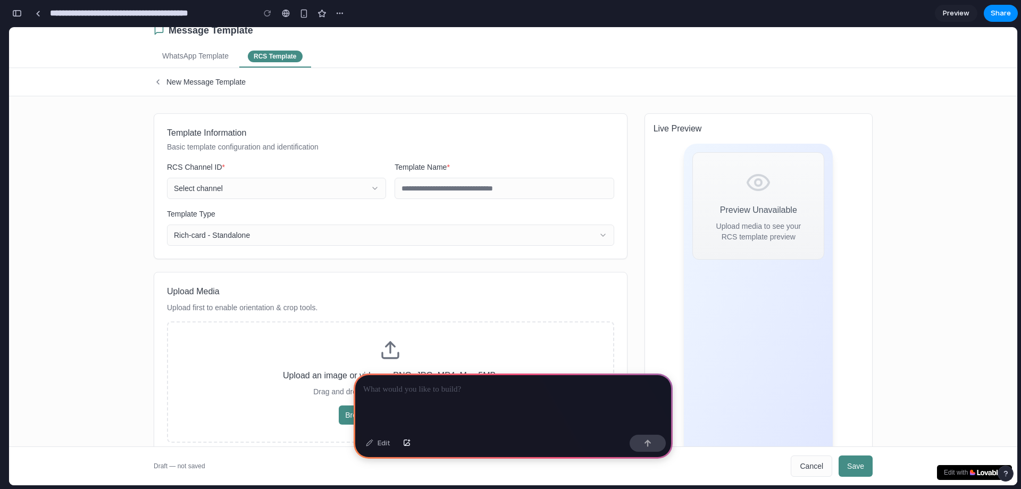
scroll to position [0, 0]
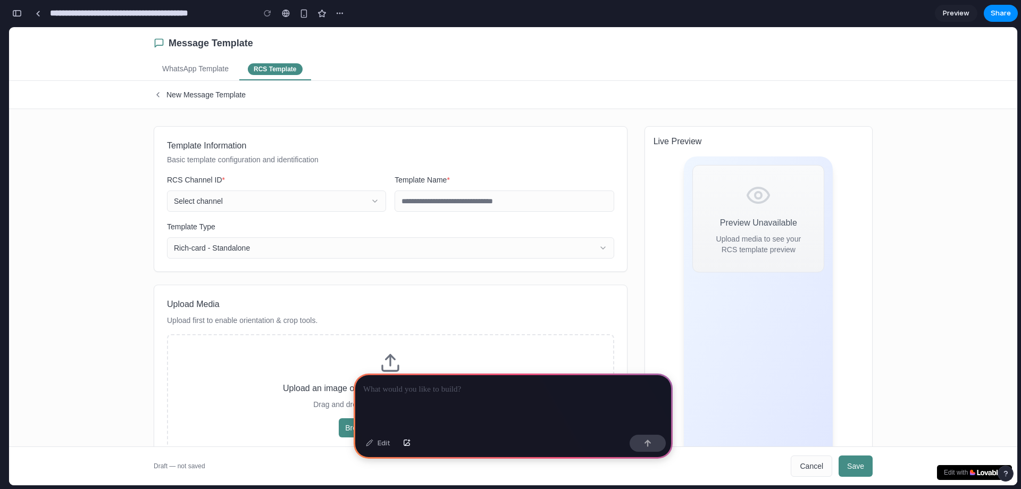
click at [195, 70] on div "WhatsApp Template" at bounding box center [195, 69] width 83 height 21
click at [247, 83] on div "New Message Template" at bounding box center [513, 95] width 744 height 28
click at [437, 389] on p at bounding box center [513, 389] width 300 height 13
drag, startPoint x: 171, startPoint y: 179, endPoint x: 228, endPoint y: 180, distance: 56.9
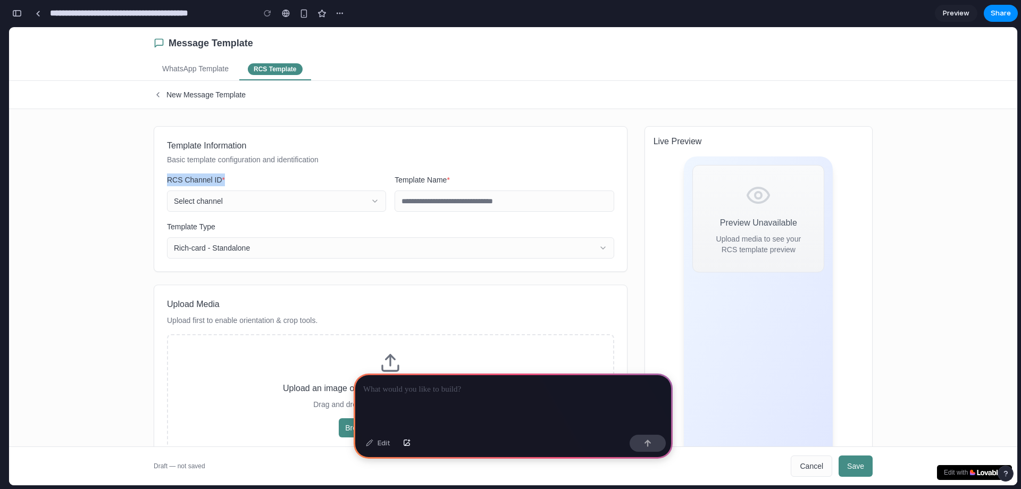
click at [228, 180] on div "RCS Channel ID * Select channel" at bounding box center [276, 192] width 219 height 38
copy label "RCS Channel ID *"
click at [427, 388] on p at bounding box center [513, 389] width 300 height 13
click at [328, 284] on div "Template Information Basic template configuration and identification RCS Channe…" at bounding box center [391, 453] width 474 height 655
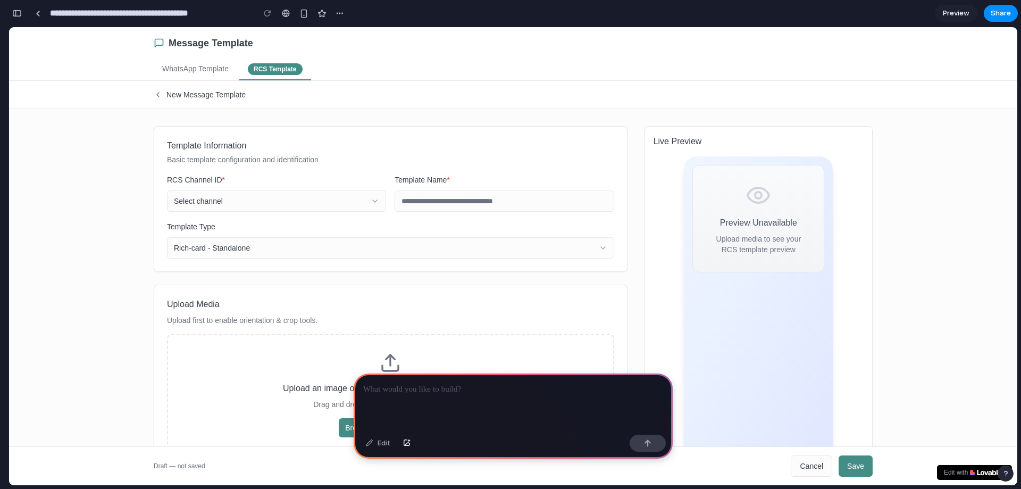
click at [387, 390] on p at bounding box center [513, 389] width 300 height 13
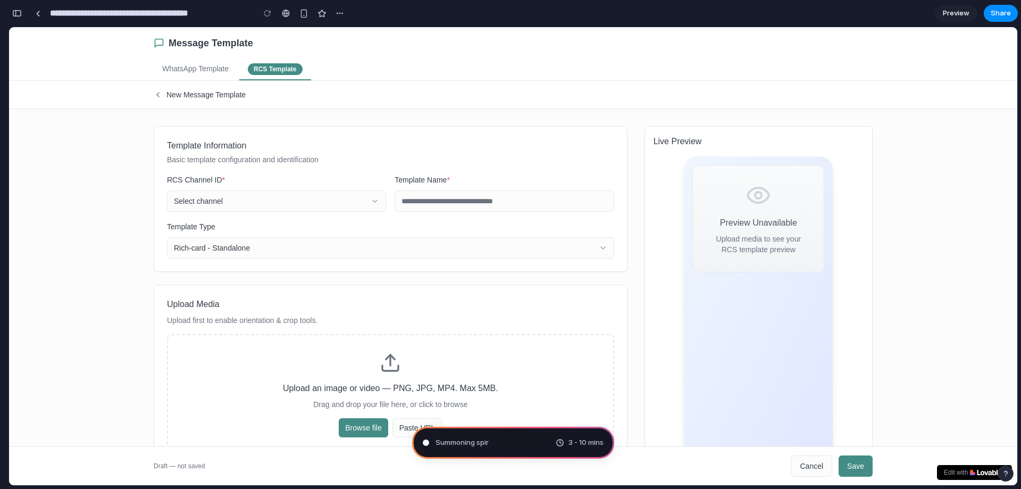
type input "**********"
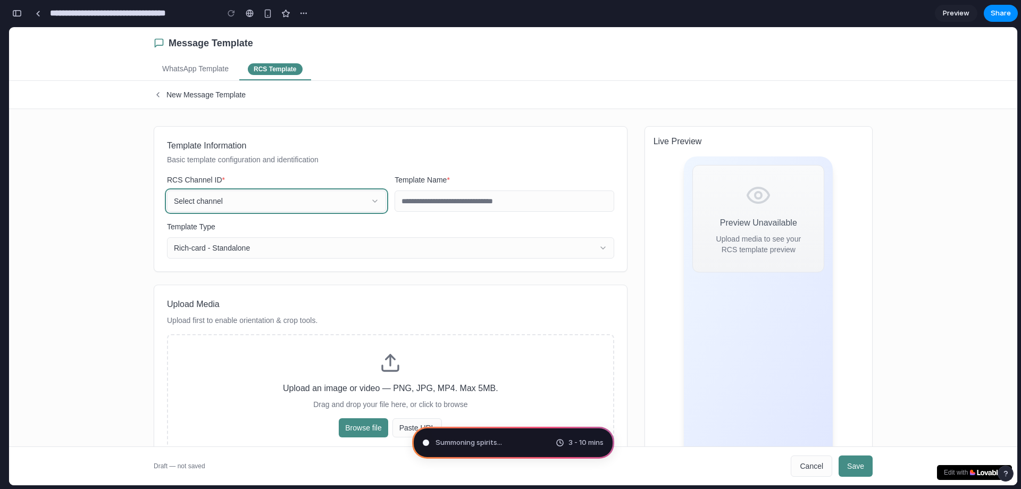
click at [340, 197] on button "Select channel" at bounding box center [276, 200] width 219 height 21
click at [345, 204] on button "Select channel" at bounding box center [276, 200] width 219 height 21
click at [420, 203] on input "Template Name *" at bounding box center [504, 200] width 219 height 21
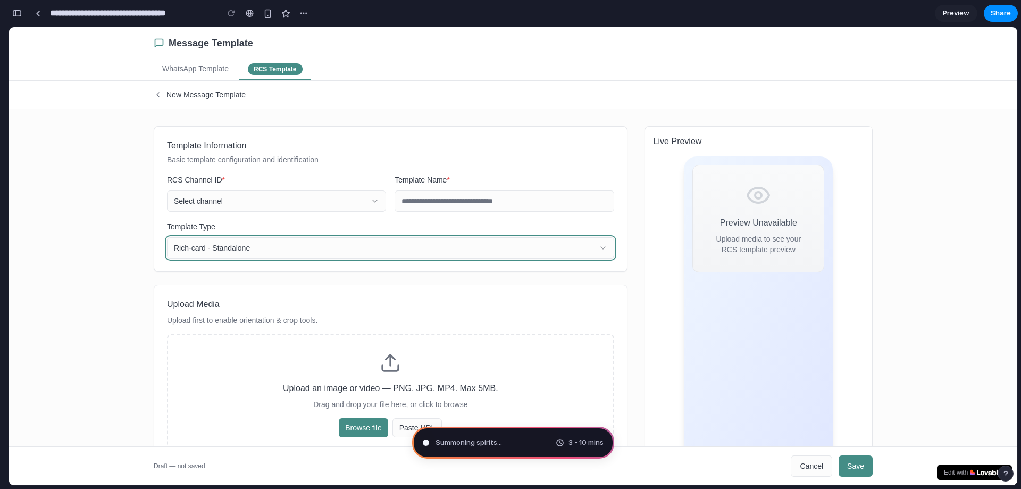
click at [346, 244] on button "Rich-card - Standalone" at bounding box center [390, 247] width 447 height 21
click at [342, 251] on button "Rich-card - Standalone" at bounding box center [390, 247] width 447 height 21
click at [341, 252] on button "Rich-card - Standalone" at bounding box center [390, 247] width 447 height 21
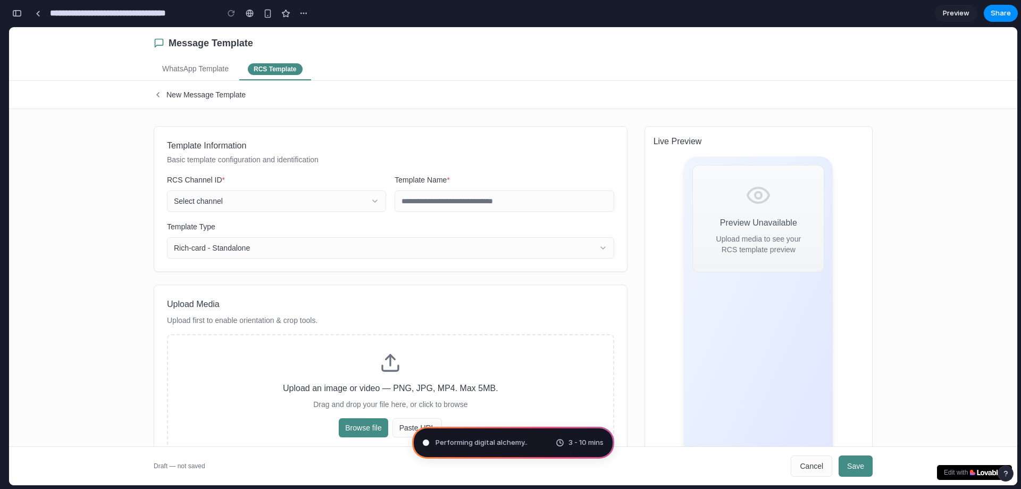
click at [135, 250] on div "Message Template WhatsApp Template RCS Template New Message Template Template I…" at bounding box center [513, 434] width 1008 height 814
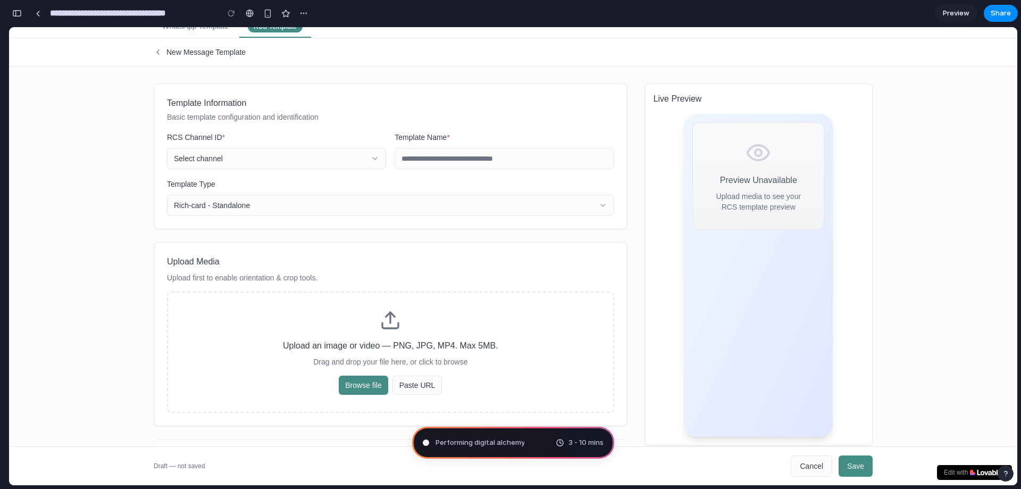
scroll to position [106, 0]
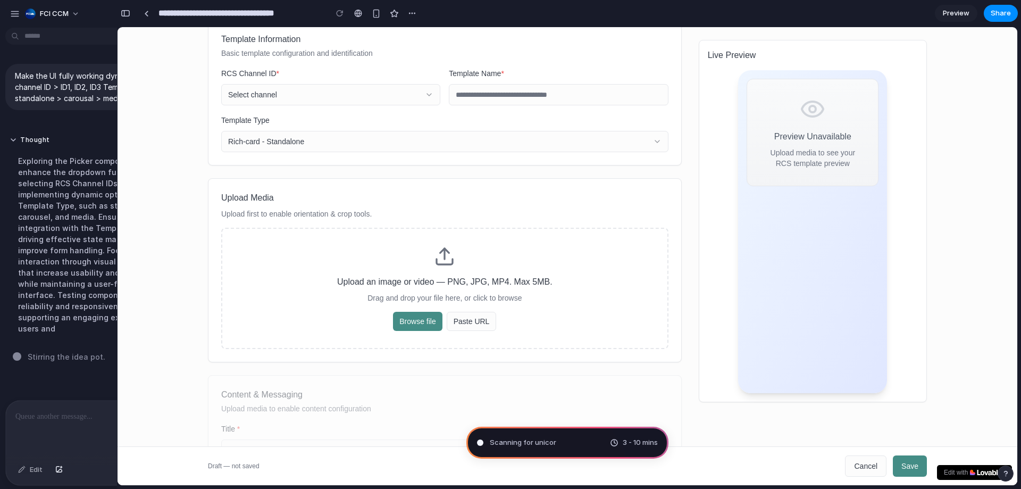
click at [616, 439] on div "3 - 10 mins" at bounding box center [634, 442] width 48 height 11
click at [107, 324] on div "Exploring the Picker component to enhance the dropdown functionality for select…" at bounding box center [99, 244] width 178 height 191
click at [0, 38] on div at bounding box center [5, 244] width 10 height 489
drag, startPoint x: 70, startPoint y: 139, endPoint x: 75, endPoint y: 127, distance: 13.1
click at [71, 136] on button "Thought" at bounding box center [99, 140] width 178 height 9
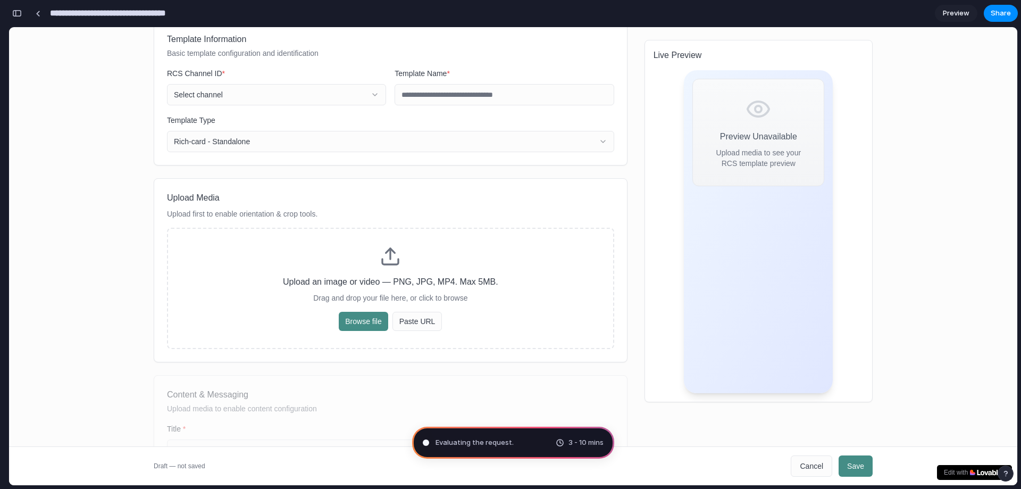
drag, startPoint x: 95, startPoint y: 21, endPoint x: 61, endPoint y: 23, distance: 34.6
click at [93, 22] on input "**********" at bounding box center [131, 13] width 167 height 19
click at [61, 23] on div "**********" at bounding box center [160, 13] width 303 height 23
drag, startPoint x: 74, startPoint y: 5, endPoint x: 47, endPoint y: 1, distance: 27.5
click at [60, 4] on input "**********" at bounding box center [131, 13] width 167 height 19
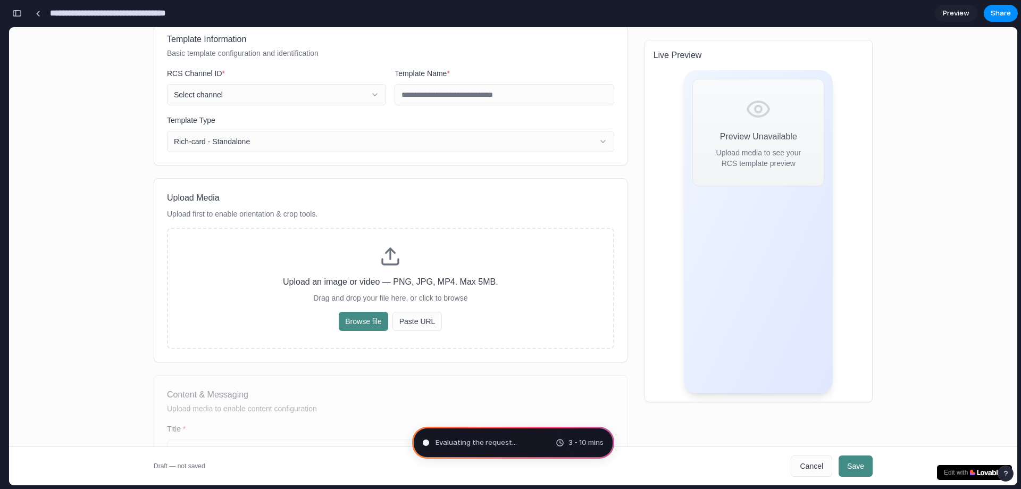
click at [26, 16] on div "**********" at bounding box center [160, 13] width 303 height 23
click at [33, 15] on link at bounding box center [38, 13] width 16 height 16
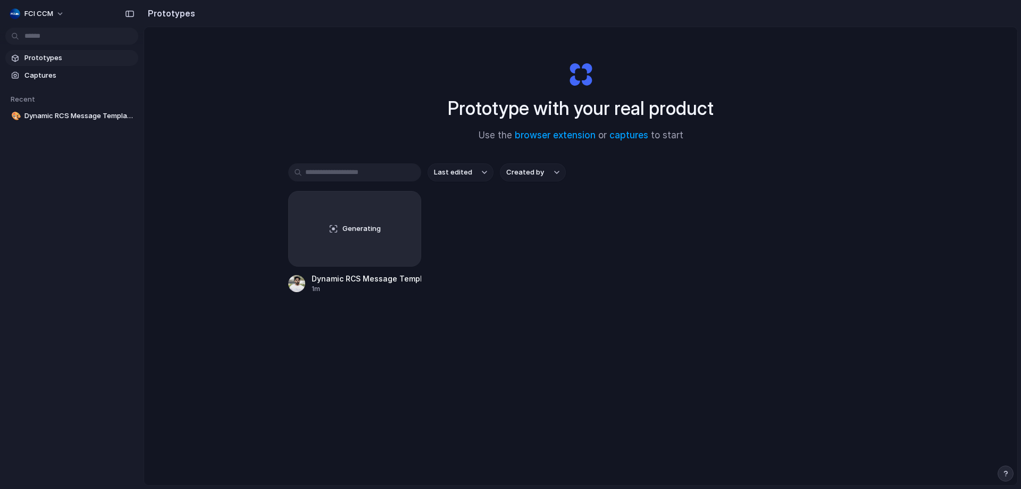
click at [28, 12] on div "FCI CCM Prototypes Captures Recent 🎨 Dynamic RCS Message Template Builder FCI C…" at bounding box center [510, 244] width 1021 height 489
click at [28, 12] on span "FCI CCM" at bounding box center [38, 14] width 29 height 11
click at [122, 20] on div "Settings Invite members Change theme Sign out" at bounding box center [510, 244] width 1021 height 489
click at [122, 20] on div at bounding box center [129, 13] width 17 height 17
click at [124, 16] on button "button" at bounding box center [129, 13] width 17 height 17
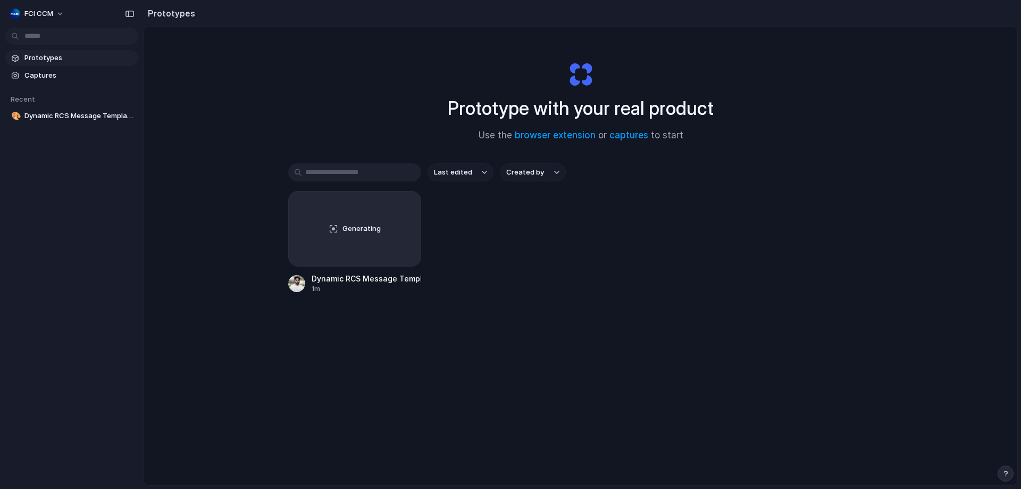
click at [144, 14] on section "Prototypes" at bounding box center [581, 13] width 874 height 27
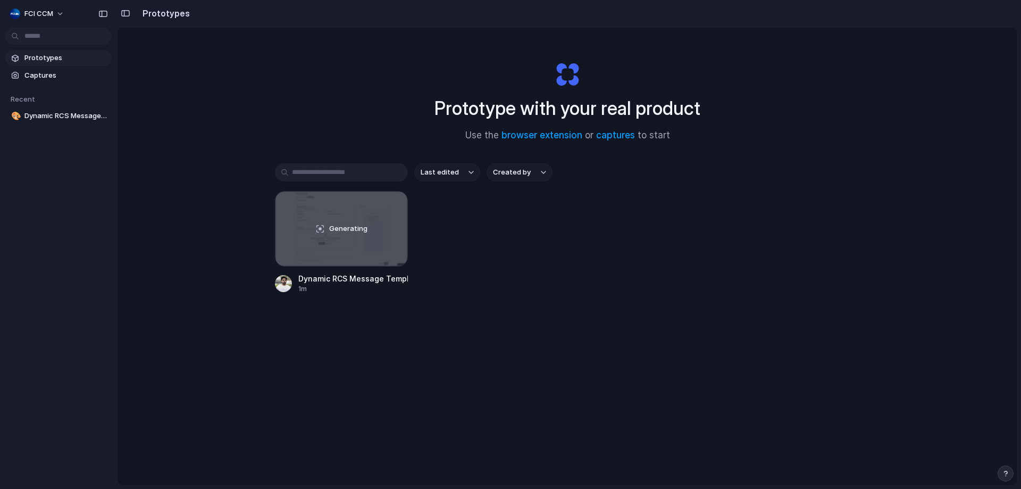
click at [95, 12] on button "button" at bounding box center [103, 13] width 17 height 17
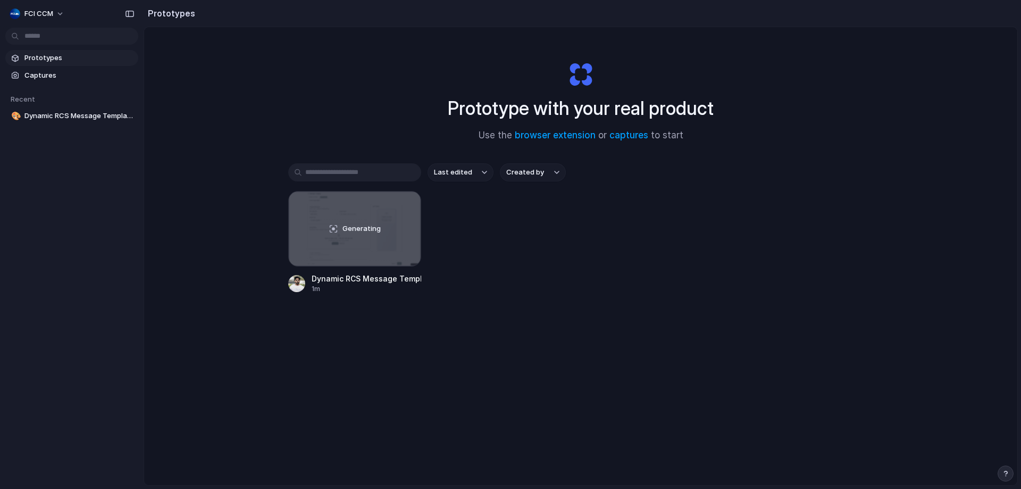
click at [95, 12] on div "FCI CCM" at bounding box center [72, 13] width 144 height 26
click at [207, 220] on div "Prototype with your real product Use the browser extension or captures to start…" at bounding box center [580, 284] width 873 height 514
click at [409, 204] on button "button" at bounding box center [405, 206] width 17 height 17
click at [377, 281] on li "Delete" at bounding box center [374, 281] width 76 height 17
